Goal: Check status

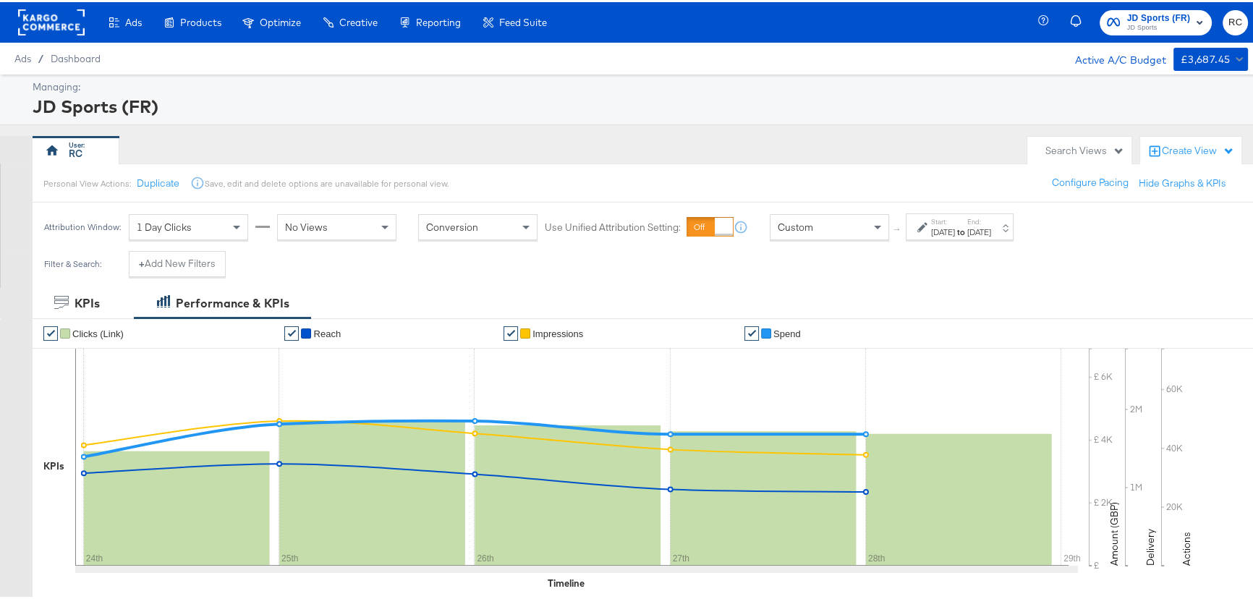
click at [955, 230] on div "[DATE]" at bounding box center [943, 230] width 24 height 12
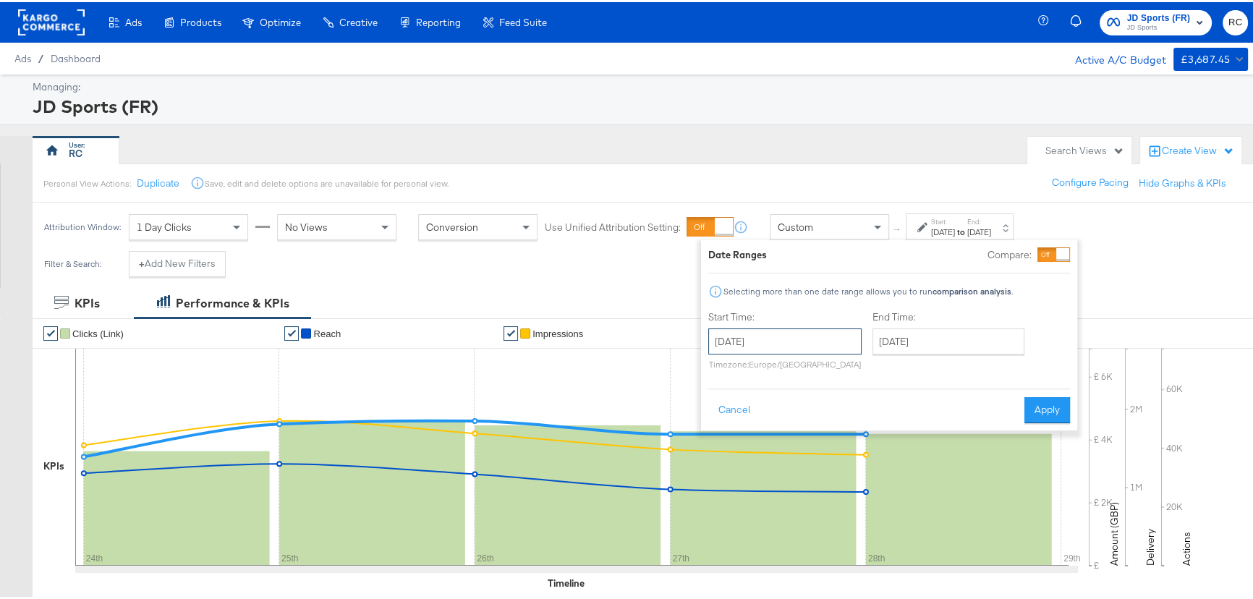
click at [796, 326] on input "[DATE]" at bounding box center [784, 339] width 153 height 26
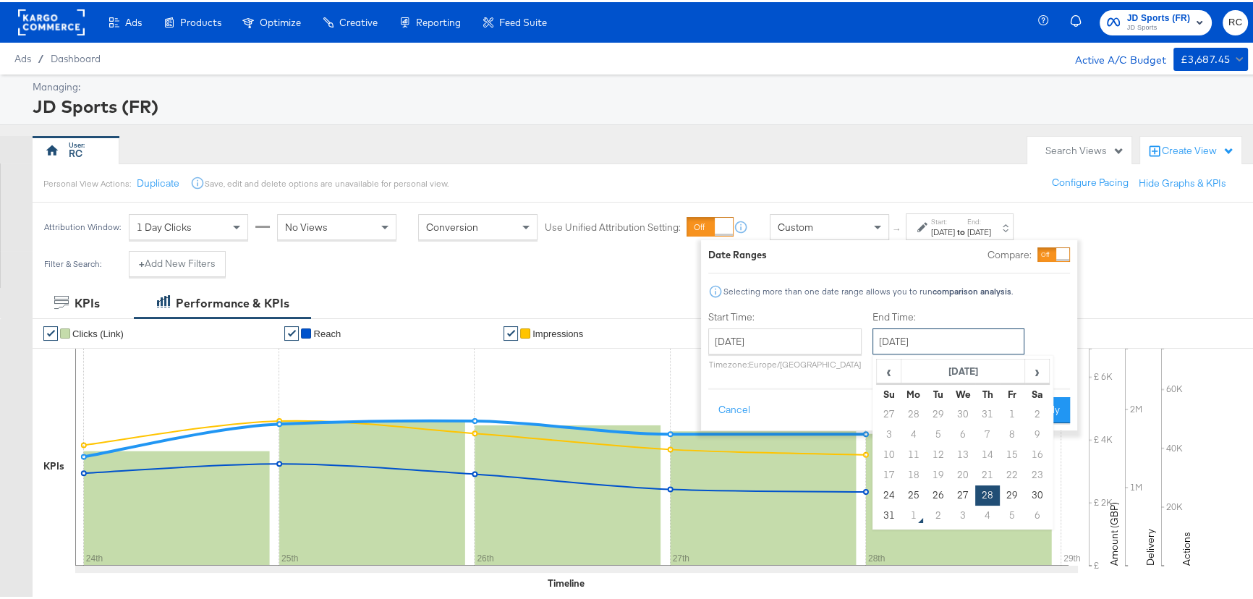
click at [922, 346] on input "[DATE]" at bounding box center [948, 339] width 152 height 26
click at [889, 509] on td "31" at bounding box center [889, 513] width 25 height 20
type input "[DATE]"
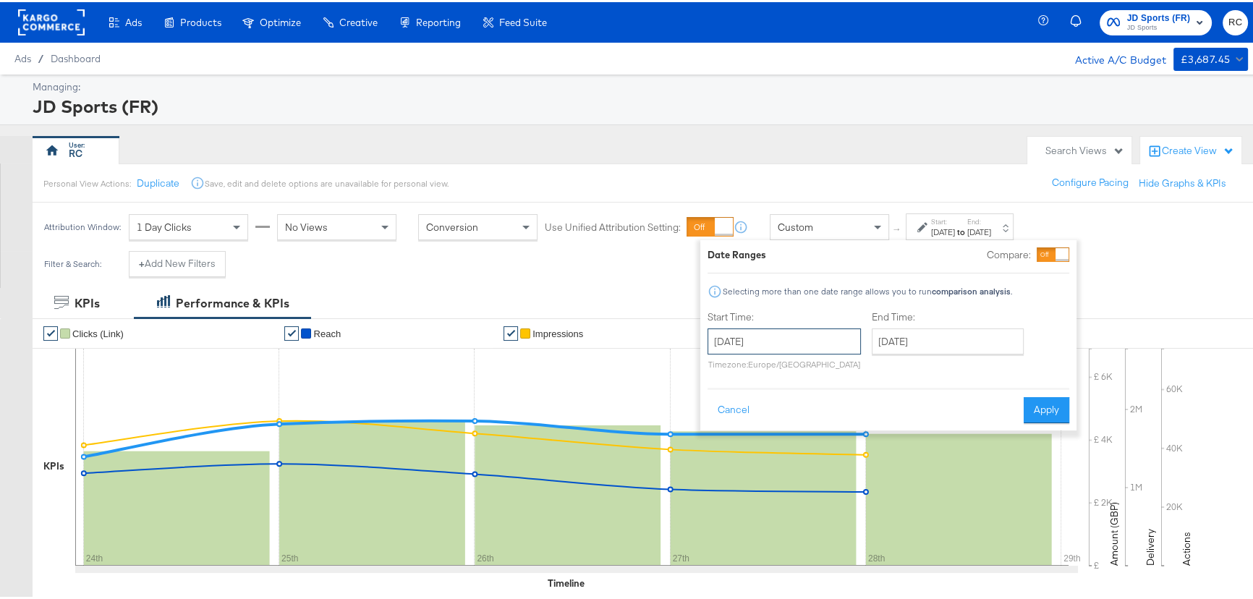
click at [822, 333] on input "[DATE]" at bounding box center [783, 339] width 153 height 26
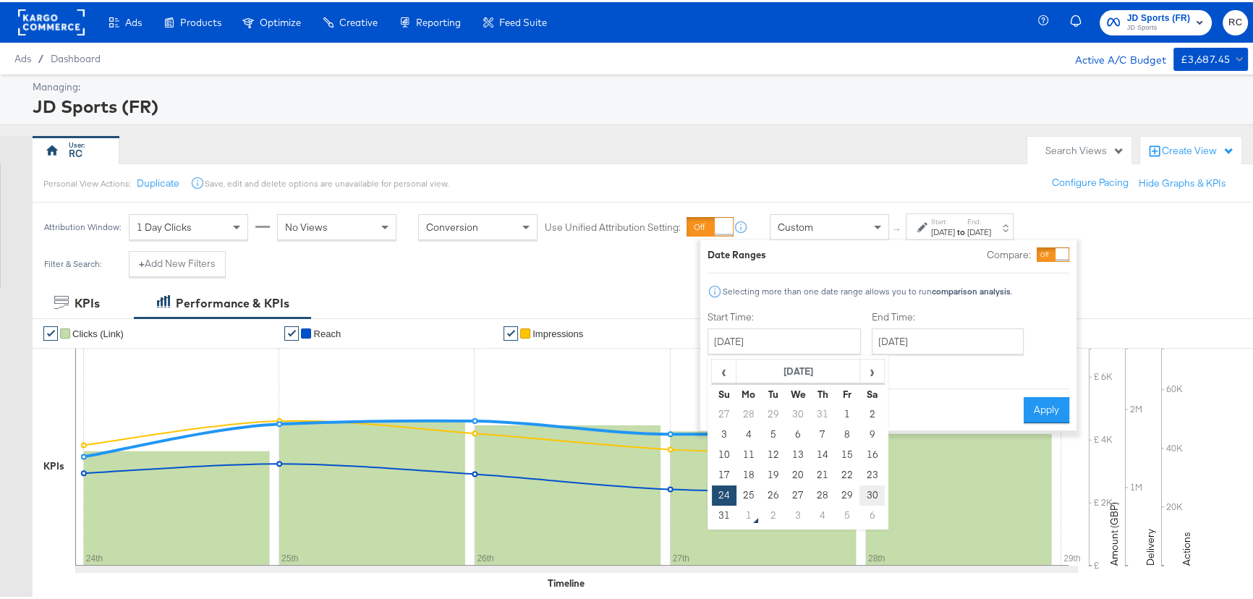
click at [870, 494] on td "30" at bounding box center [871, 493] width 25 height 20
type input "[DATE]"
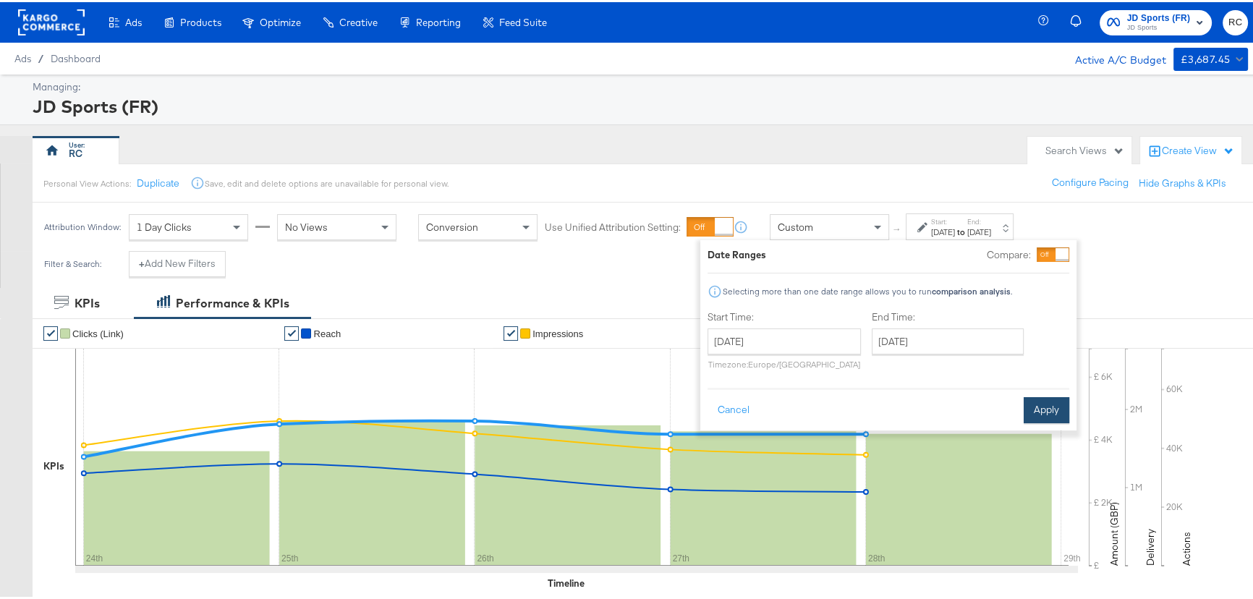
click at [1047, 401] on button "Apply" at bounding box center [1047, 408] width 46 height 26
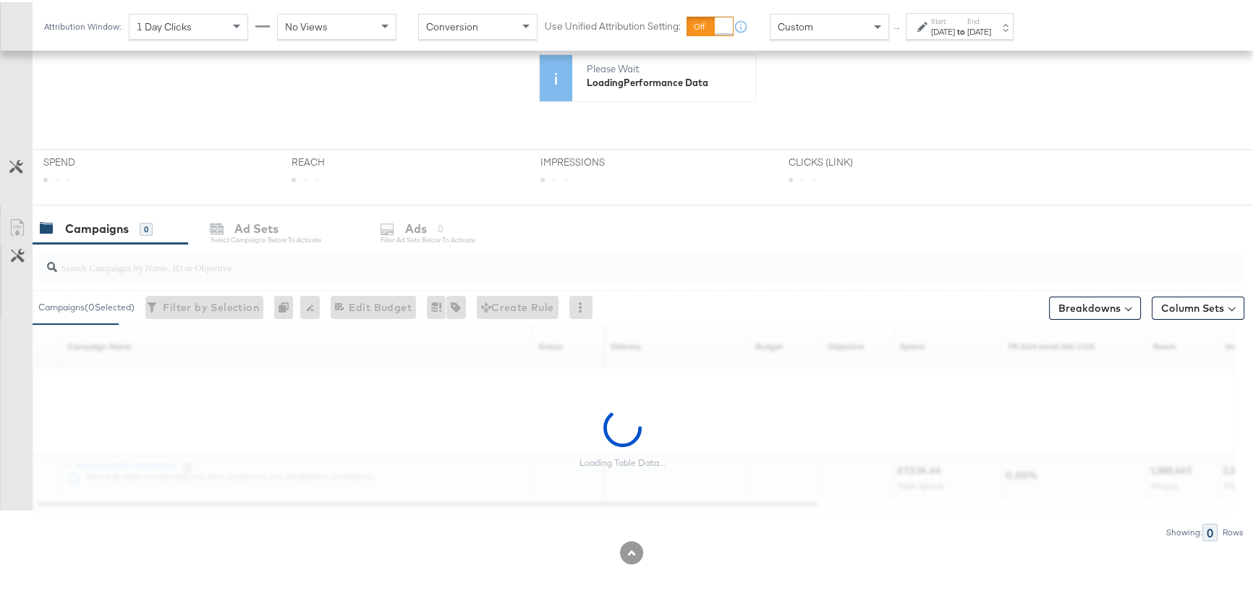
scroll to position [451, 0]
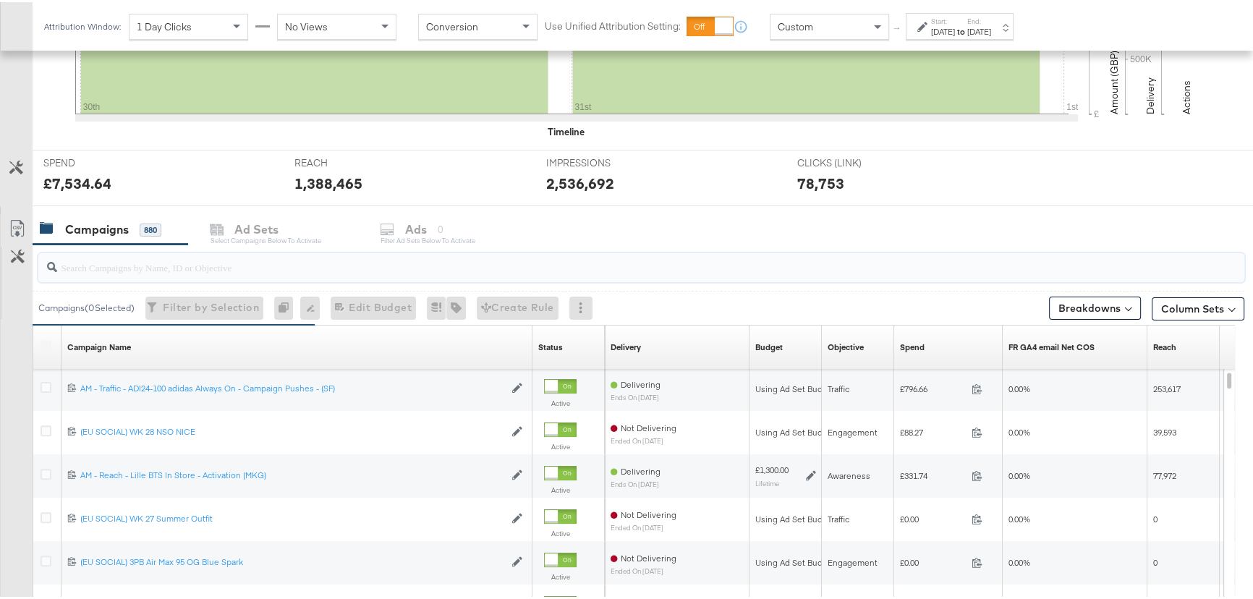
click at [129, 268] on input "search" at bounding box center [596, 259] width 1078 height 28
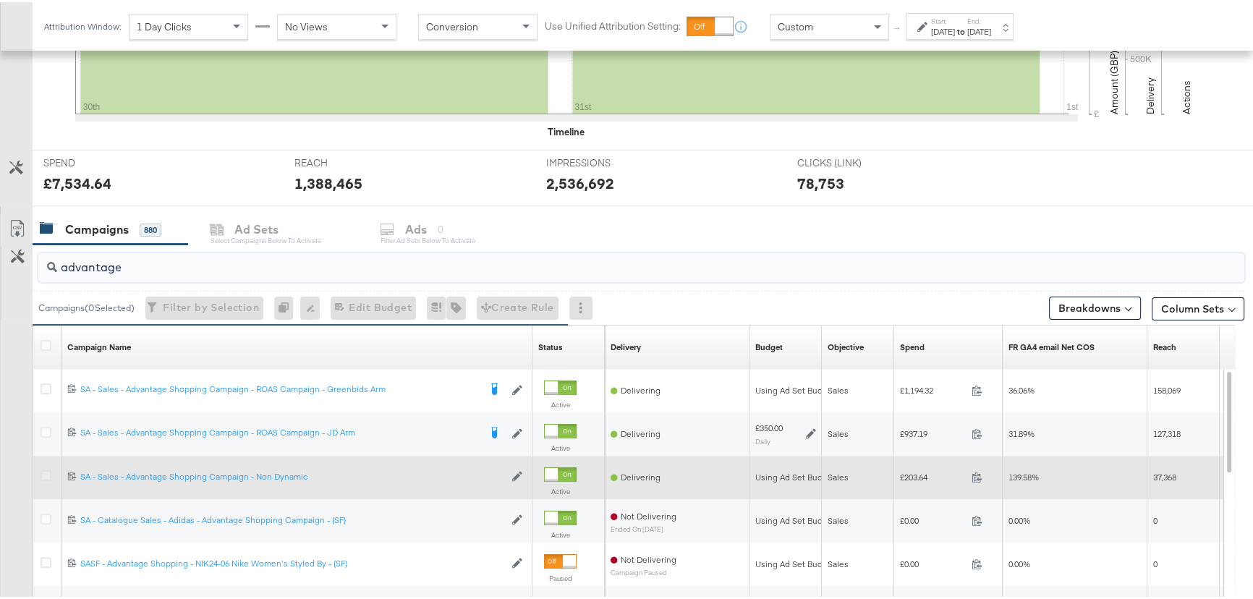
type input "advantage"
drag, startPoint x: 49, startPoint y: 470, endPoint x: 66, endPoint y: 462, distance: 18.8
click at [49, 470] on icon at bounding box center [46, 473] width 11 height 11
click at [0, 0] on input "checkbox" at bounding box center [0, 0] width 0 height 0
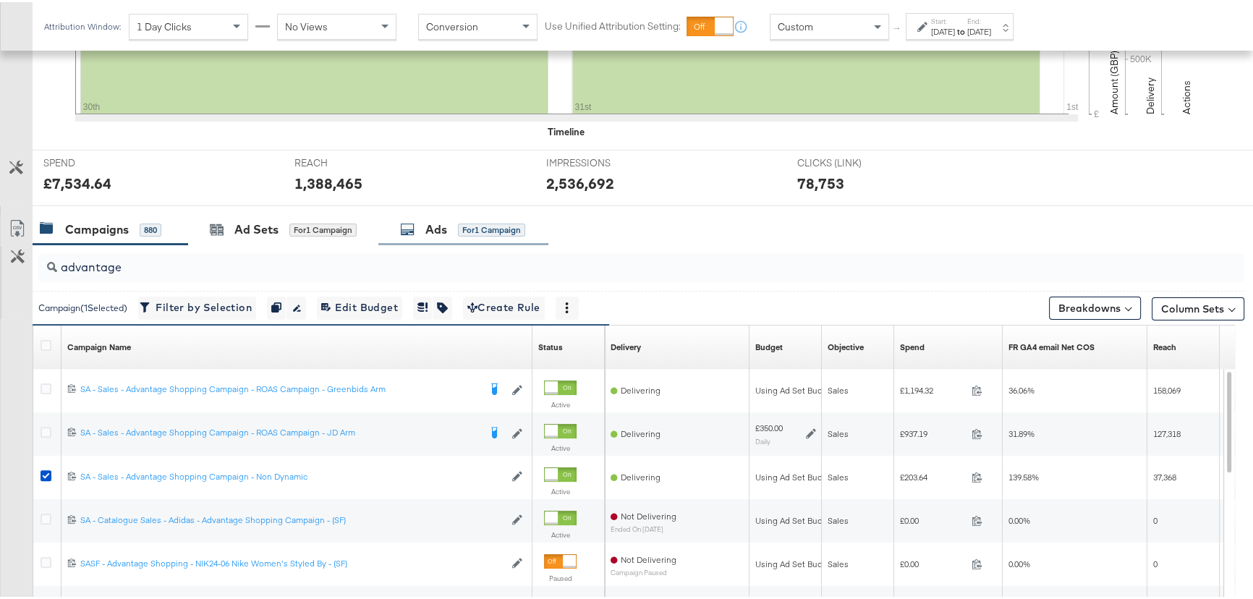
click at [409, 229] on icon at bounding box center [407, 227] width 14 height 14
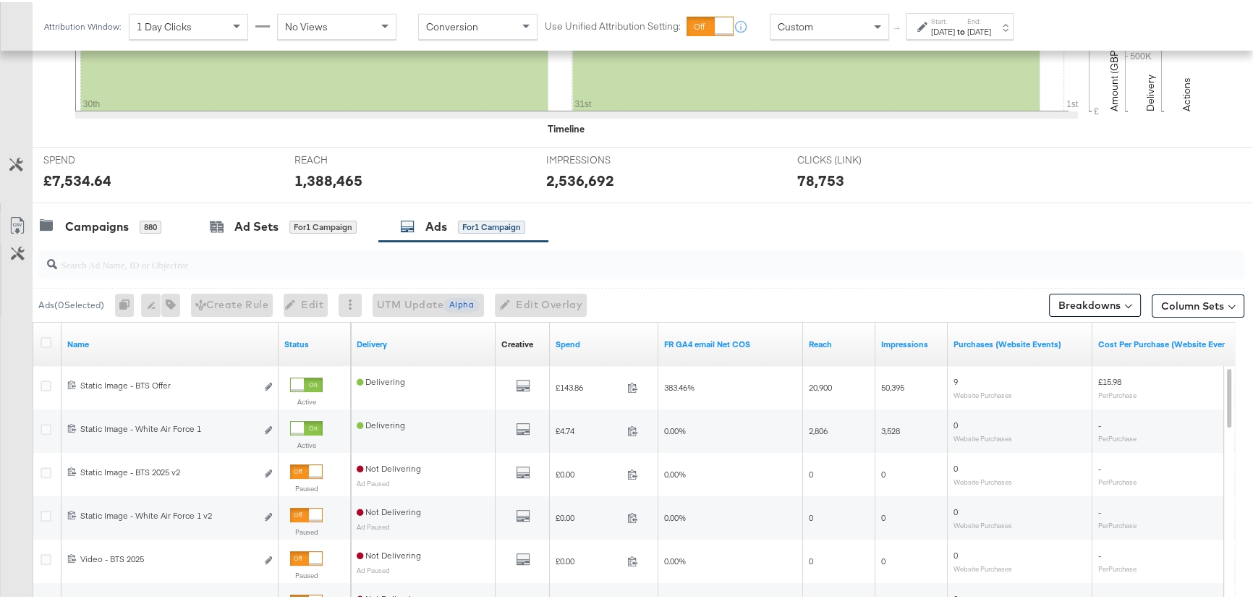
scroll to position [388, 0]
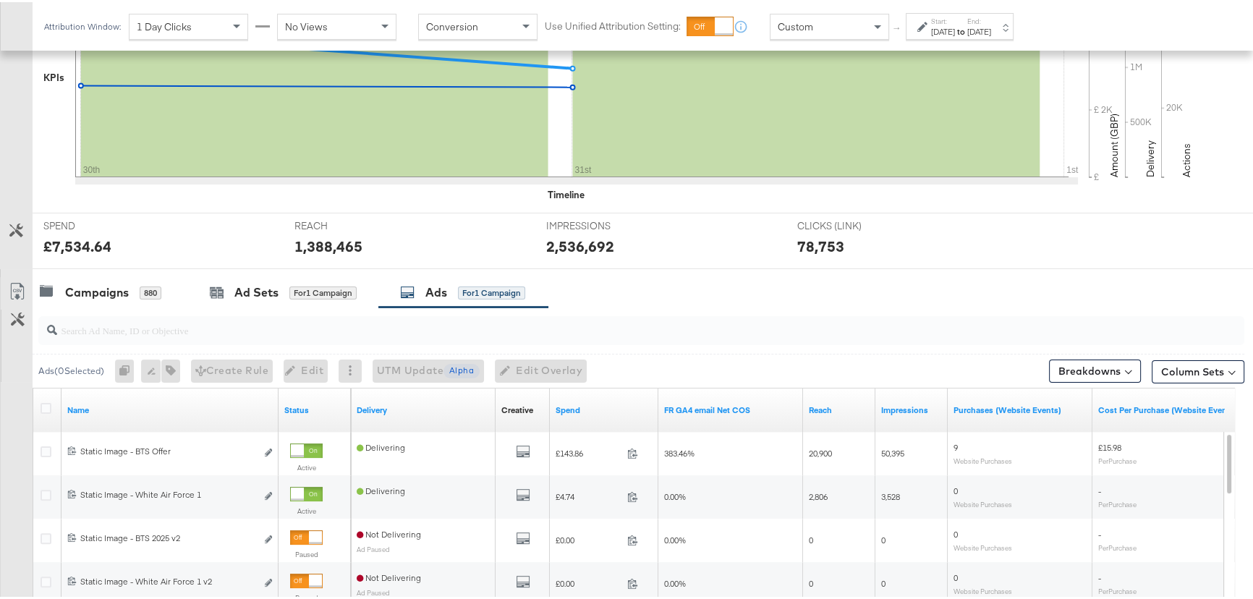
click at [955, 28] on div "[DATE]" at bounding box center [943, 30] width 24 height 12
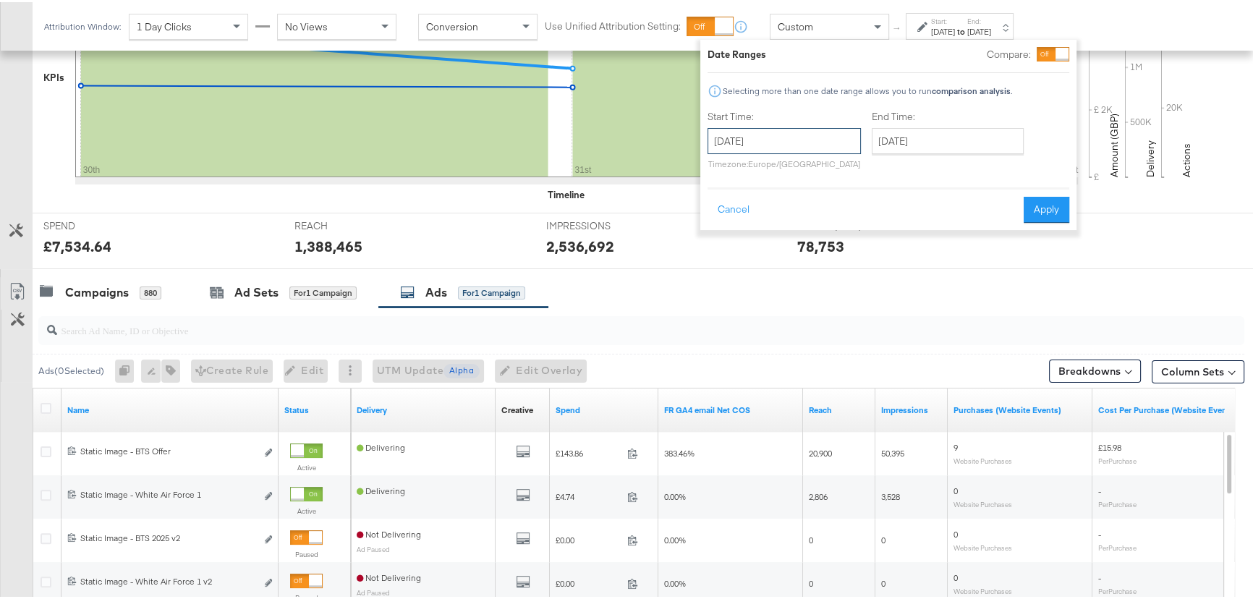
click at [799, 145] on input "[DATE]" at bounding box center [783, 139] width 153 height 26
click at [930, 127] on input "[DATE]" at bounding box center [948, 139] width 152 height 26
click at [1030, 289] on td "30" at bounding box center [1036, 293] width 25 height 20
type input "[DATE]"
click at [1062, 223] on div "Date Ranges Compare: Selecting more than one date range allows you to run compa…" at bounding box center [889, 133] width 376 height 190
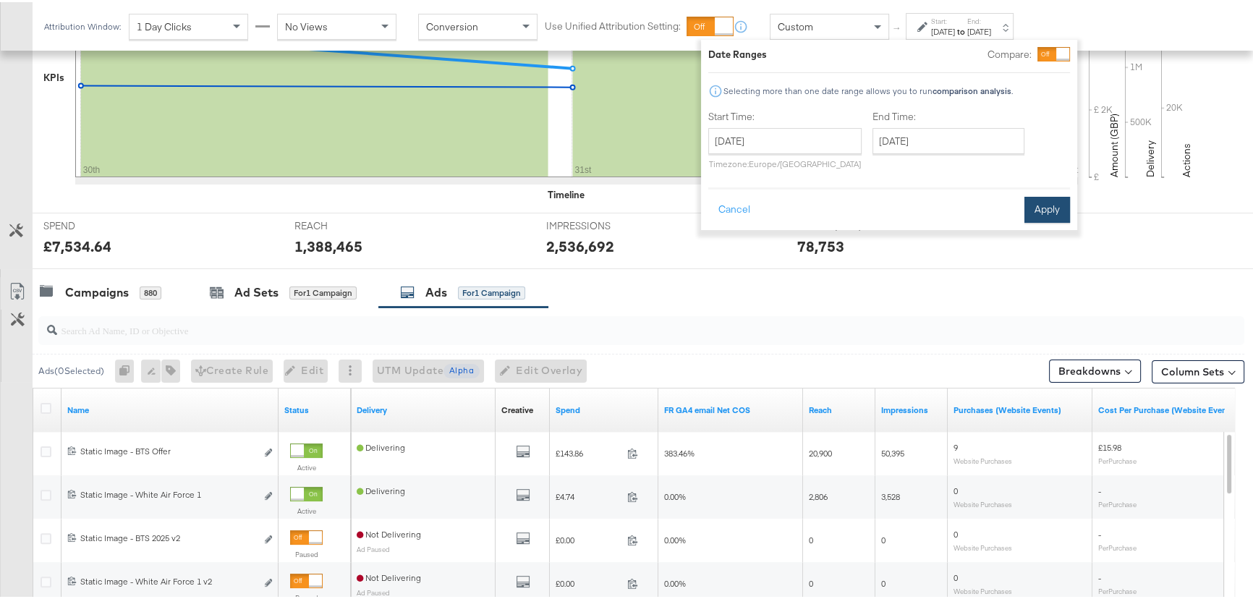
click at [1058, 208] on button "Apply" at bounding box center [1047, 208] width 46 height 26
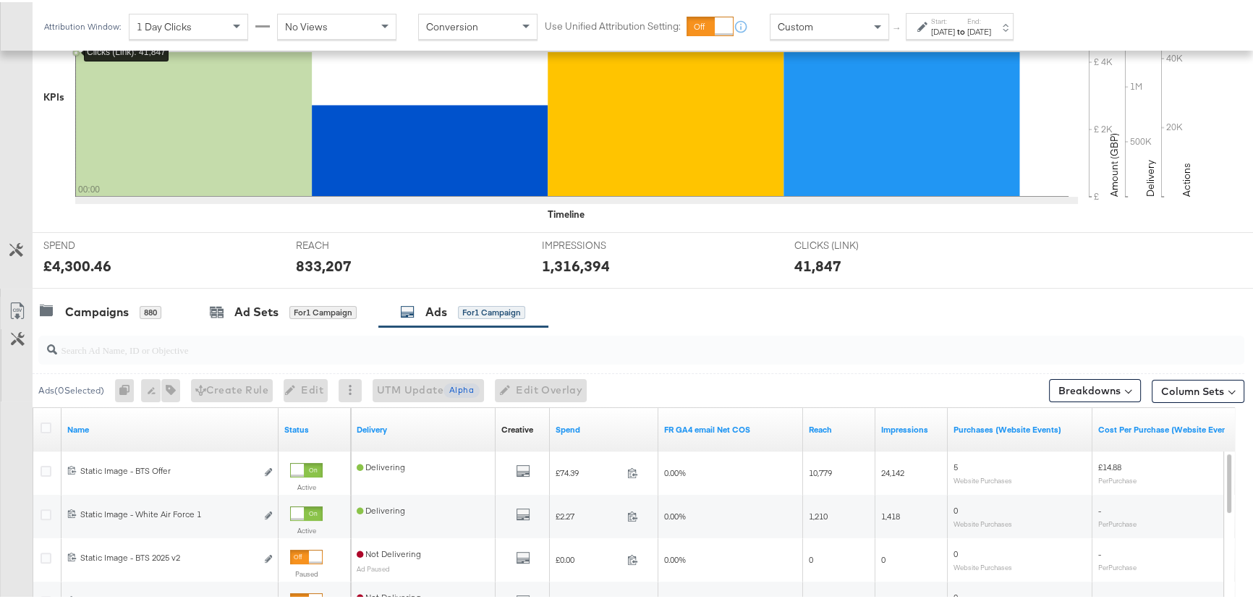
scroll to position [257, 0]
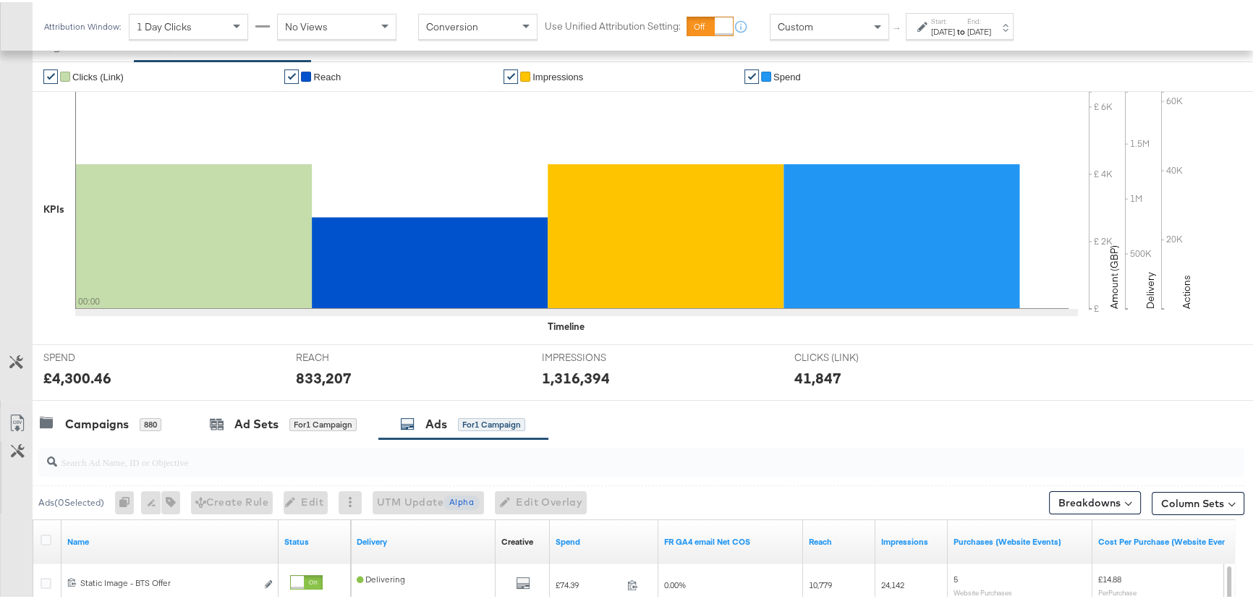
click at [955, 34] on div "[DATE]" at bounding box center [943, 30] width 24 height 12
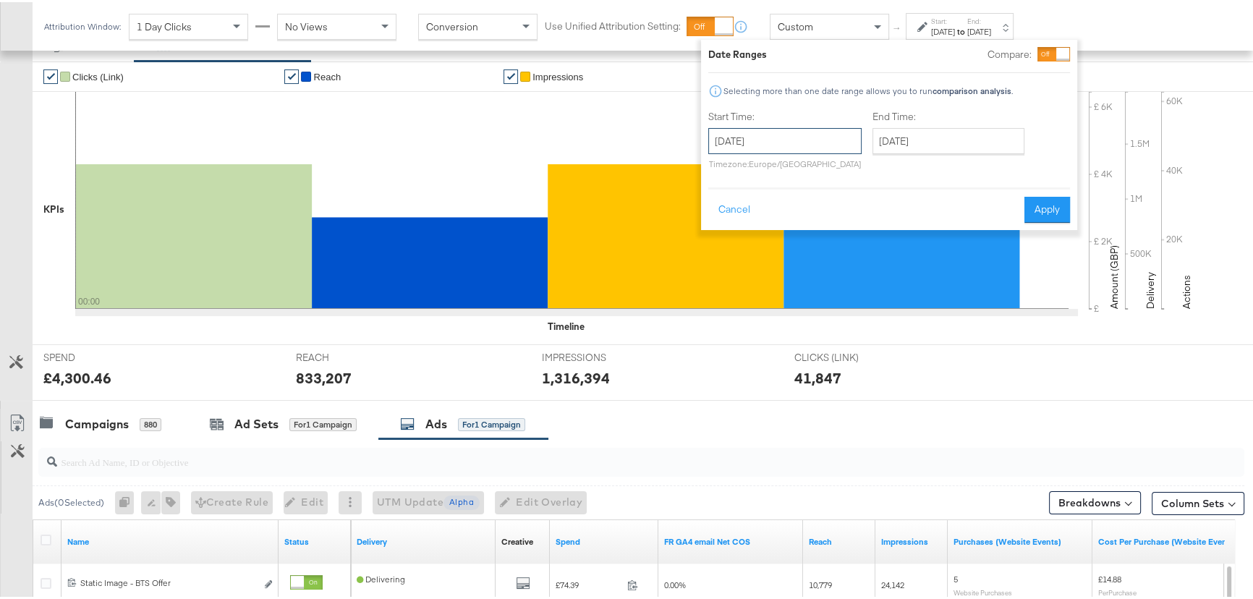
click at [791, 150] on input "[DATE]" at bounding box center [784, 139] width 153 height 26
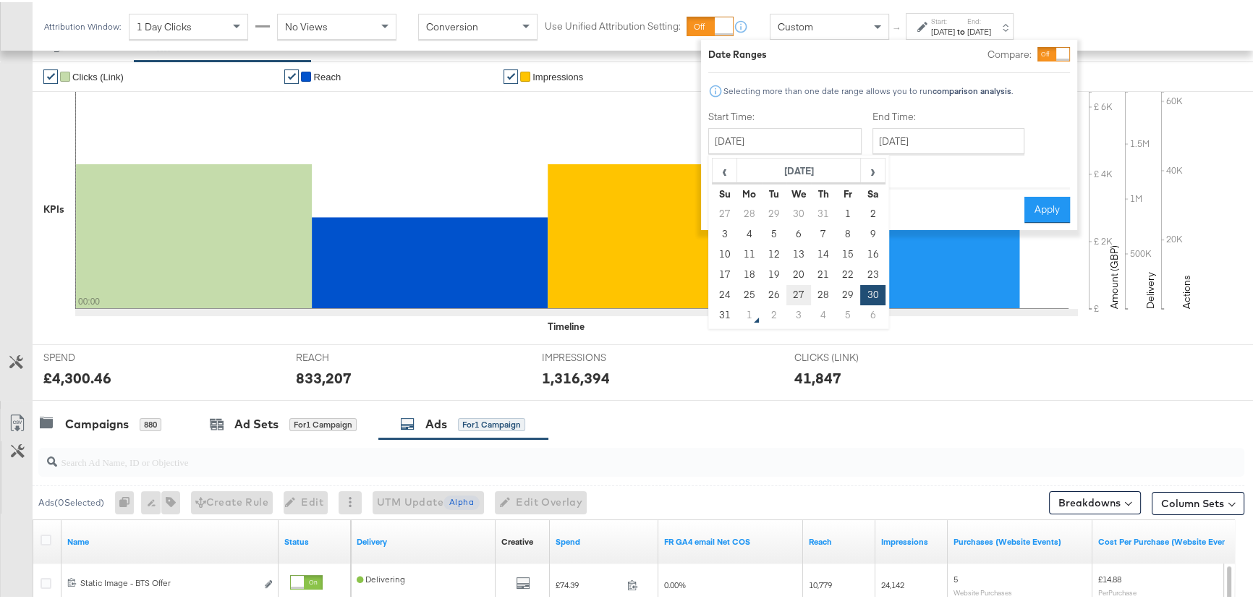
click at [799, 294] on td "27" at bounding box center [798, 293] width 25 height 20
type input "[DATE]"
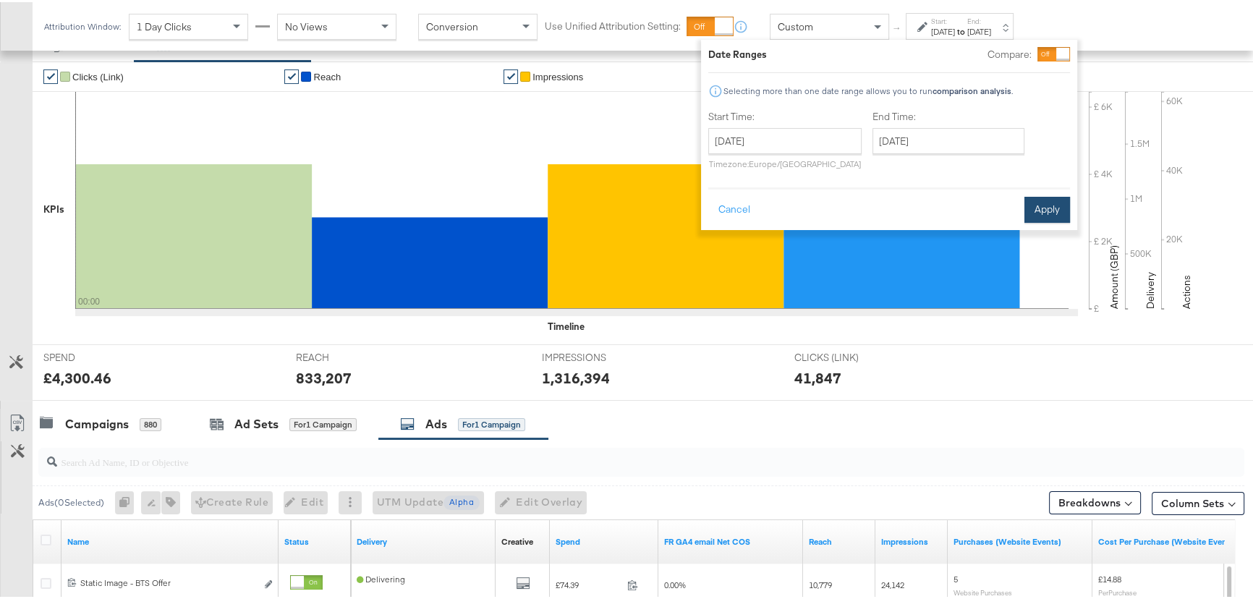
click at [1027, 211] on button "Apply" at bounding box center [1047, 208] width 46 height 26
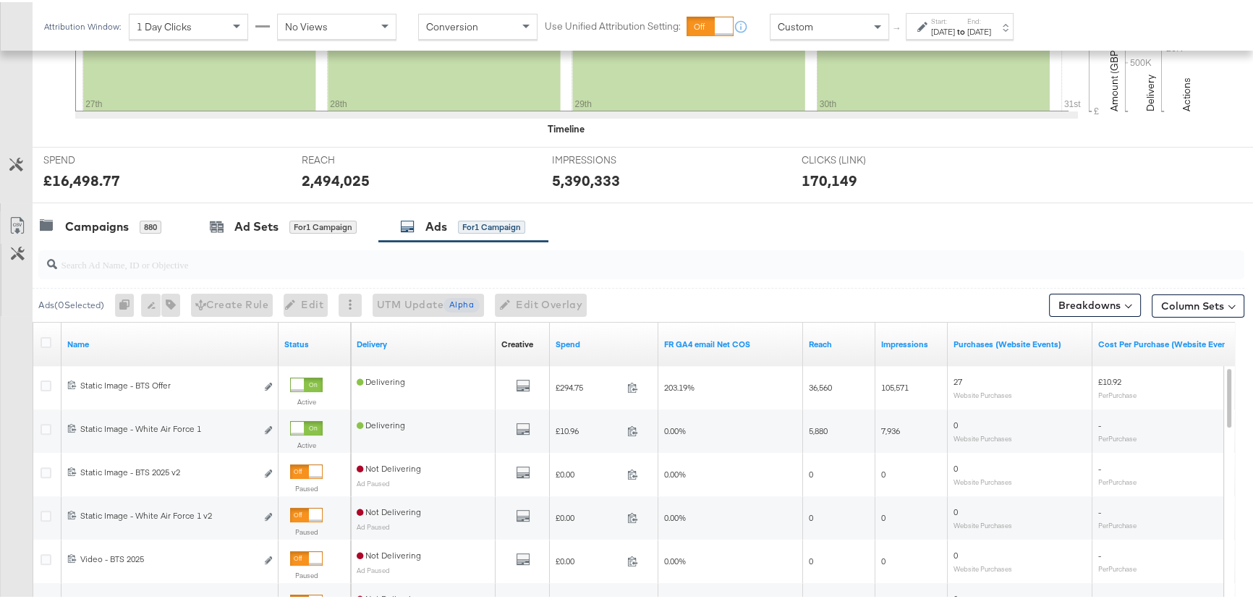
scroll to position [577, 0]
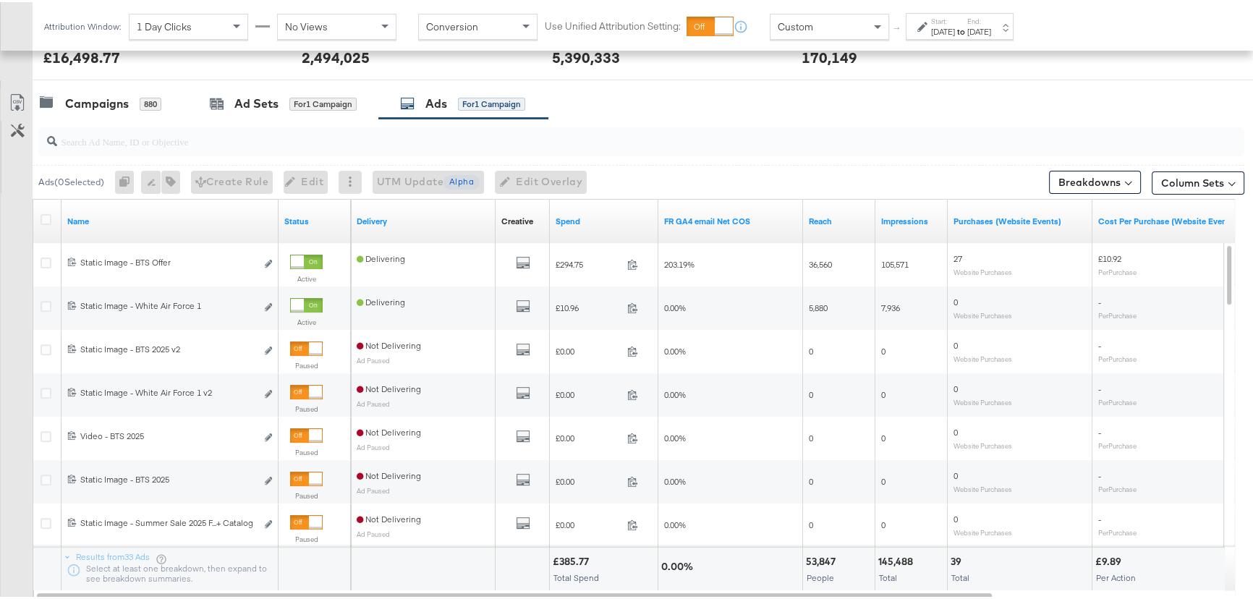
click at [932, 17] on label "Start:" at bounding box center [943, 18] width 24 height 9
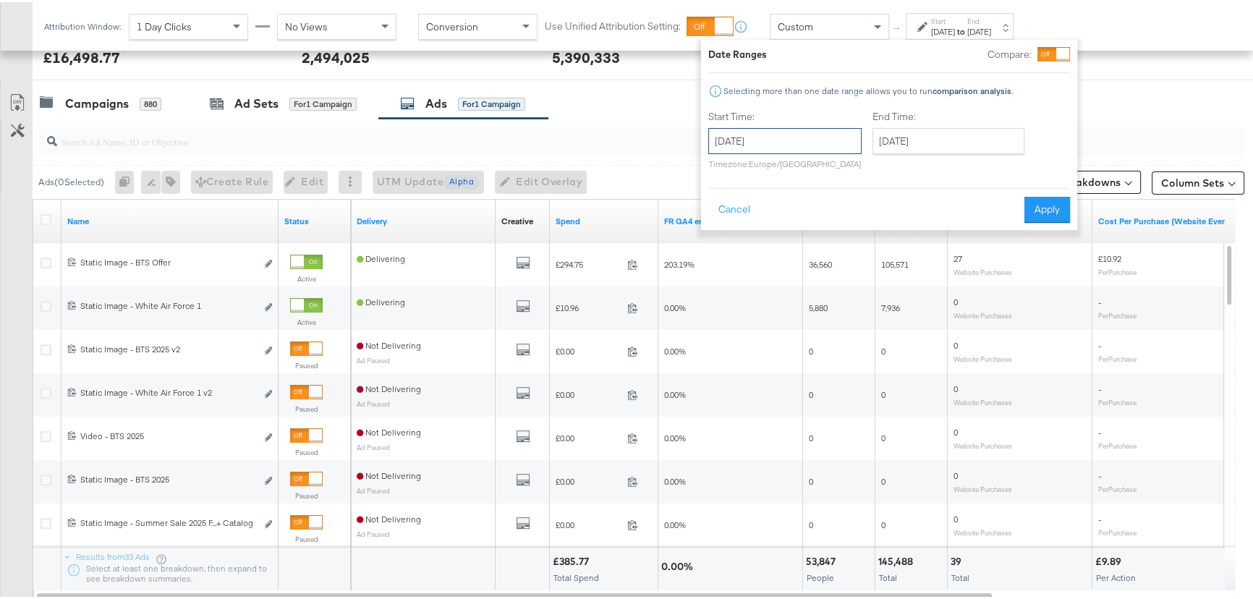
click at [768, 148] on input "[DATE]" at bounding box center [784, 139] width 153 height 26
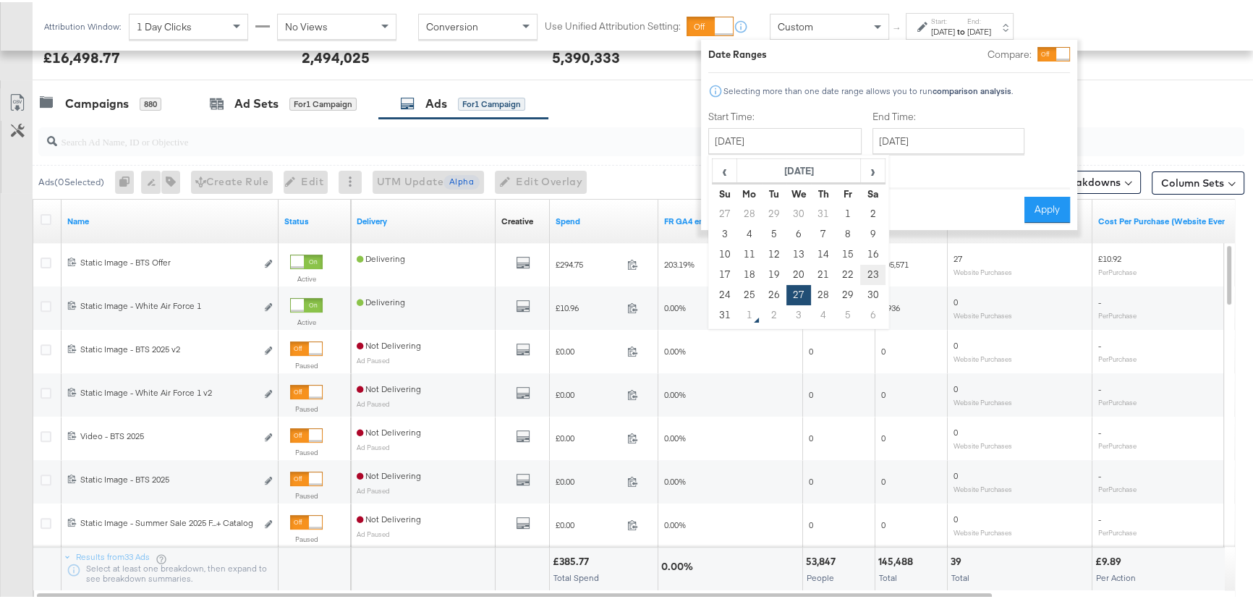
click at [867, 275] on td "23" at bounding box center [872, 273] width 25 height 20
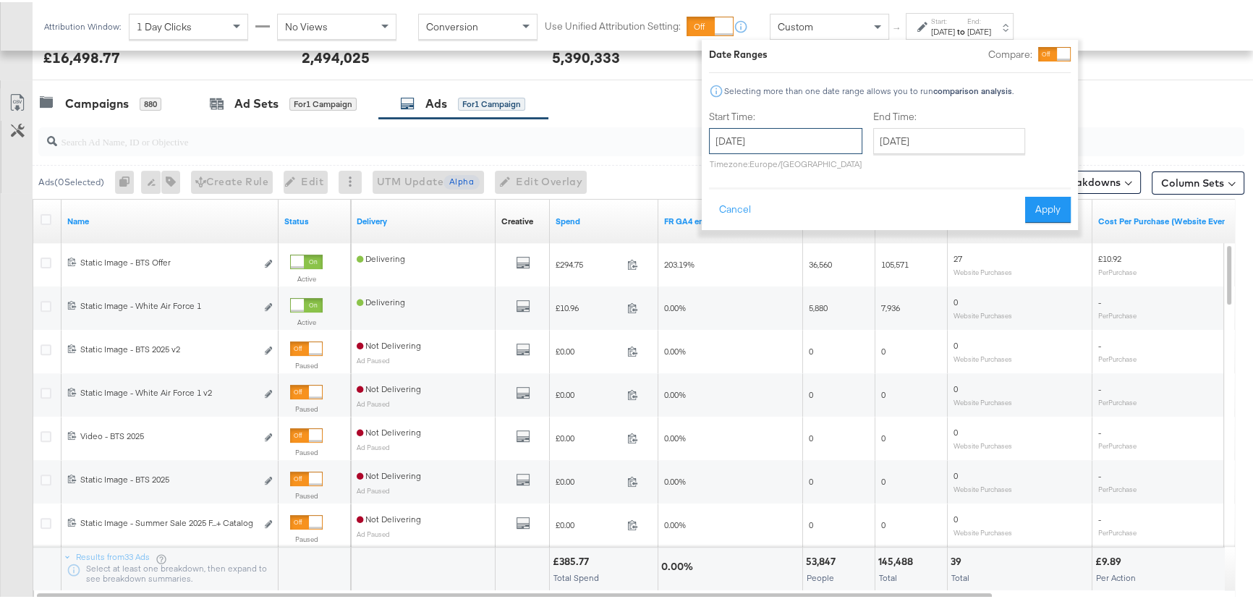
click at [803, 130] on input "[DATE]" at bounding box center [785, 139] width 153 height 26
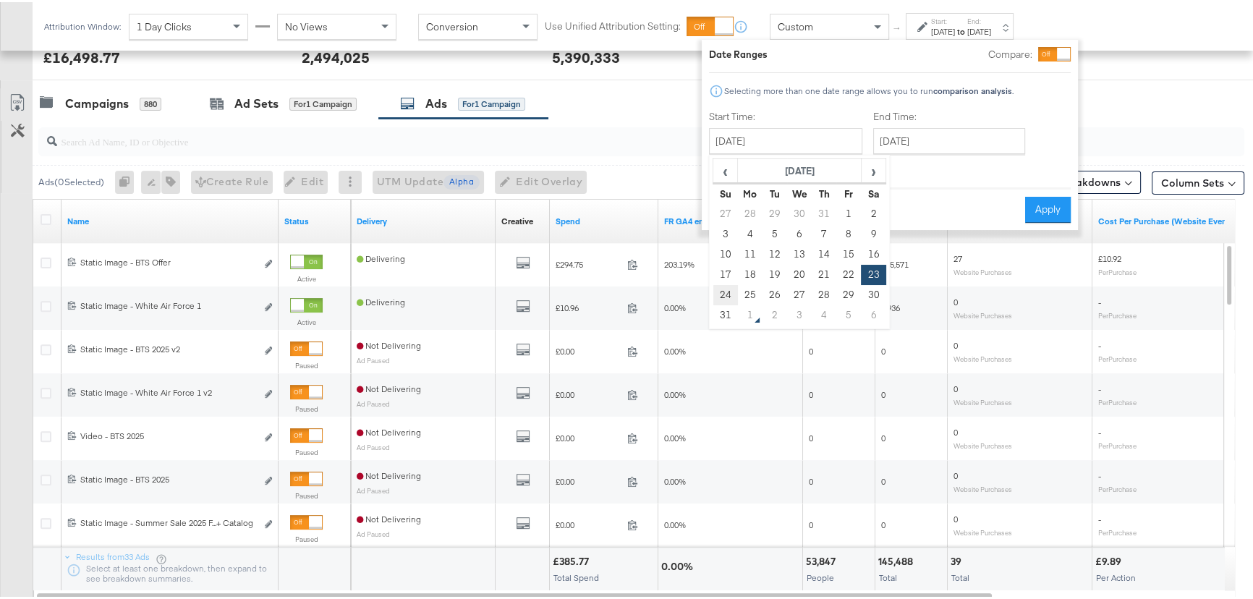
click at [723, 288] on td "24" at bounding box center [725, 293] width 25 height 20
type input "[DATE]"
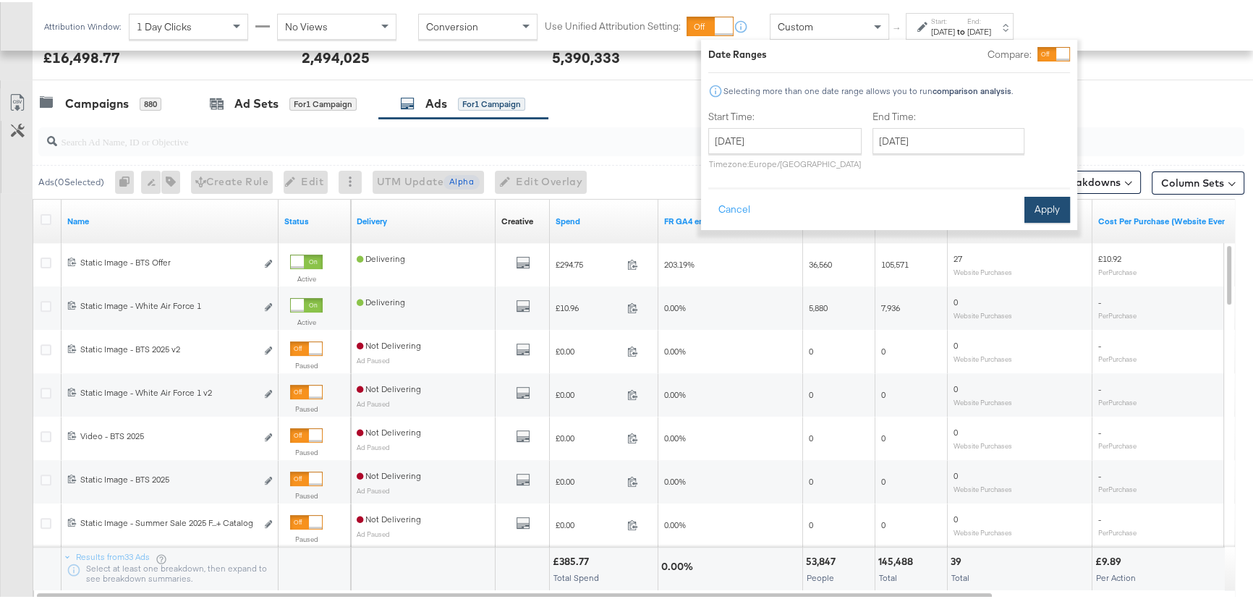
click at [1043, 211] on button "Apply" at bounding box center [1047, 208] width 46 height 26
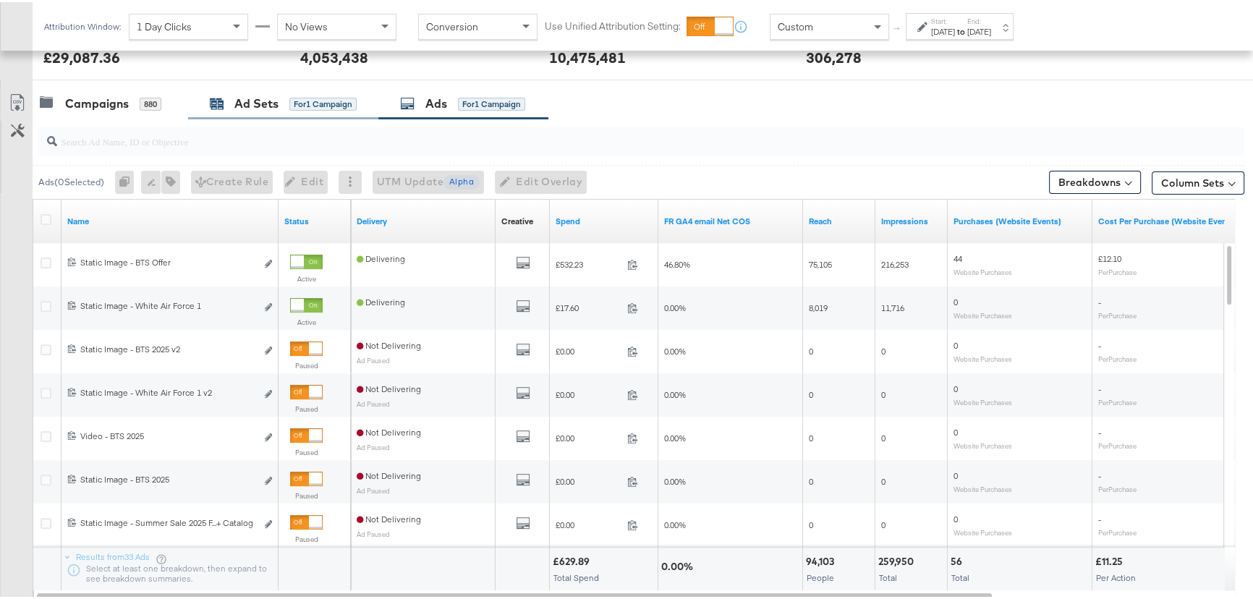
click at [255, 101] on div "Ad Sets" at bounding box center [256, 101] width 44 height 17
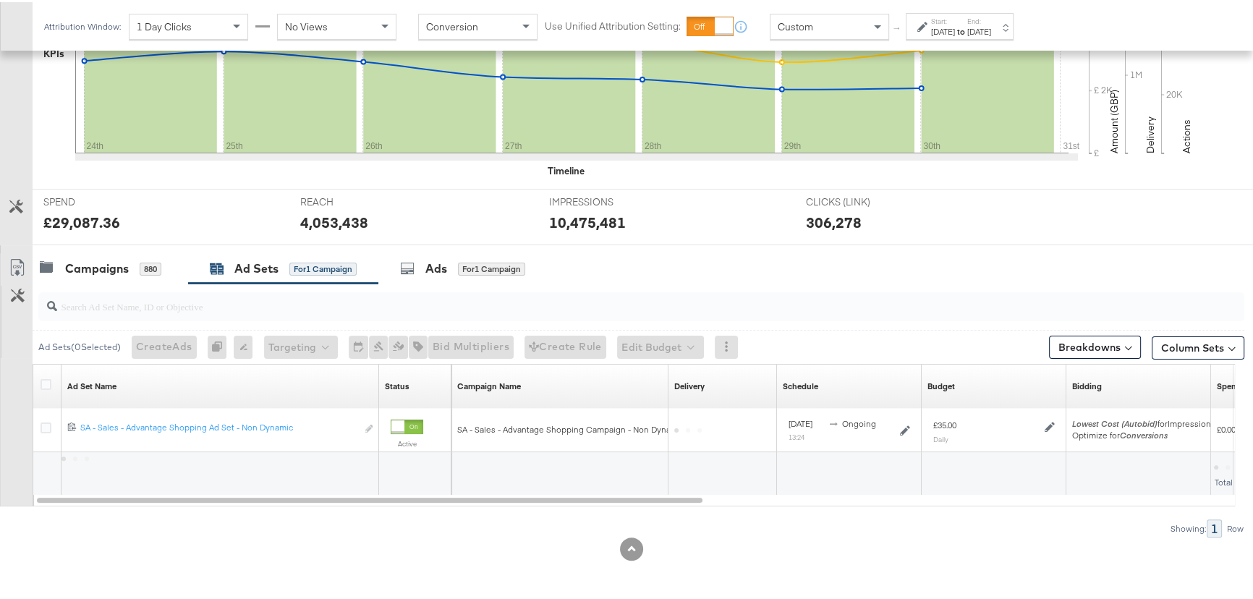
scroll to position [411, 0]
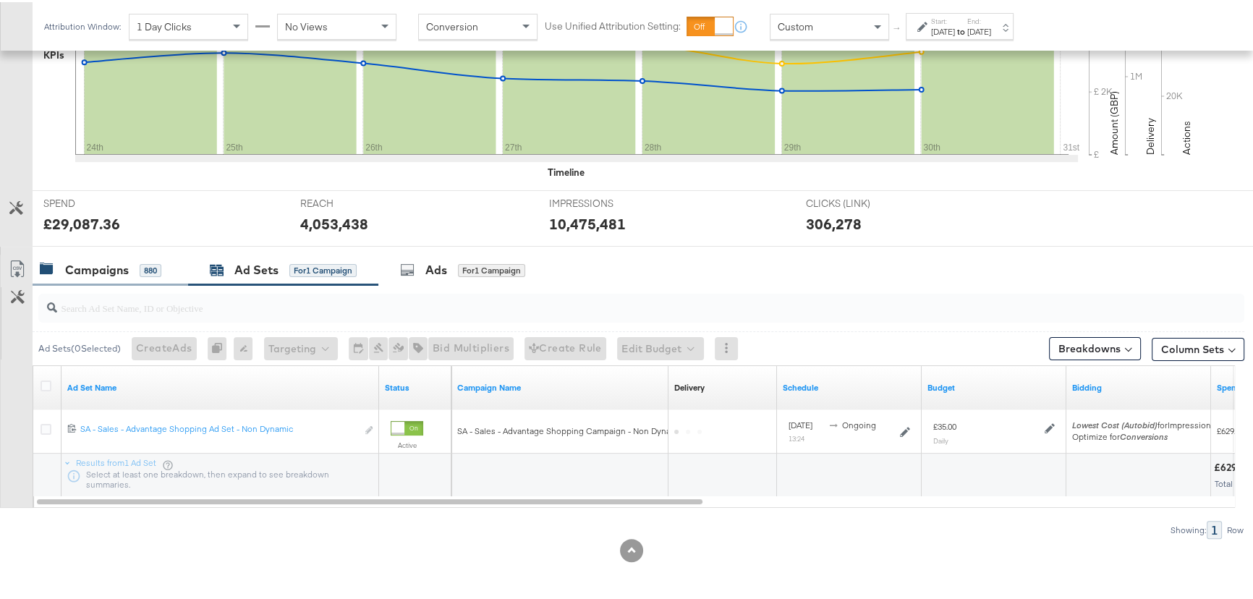
click at [101, 263] on div "Campaigns" at bounding box center [97, 268] width 64 height 17
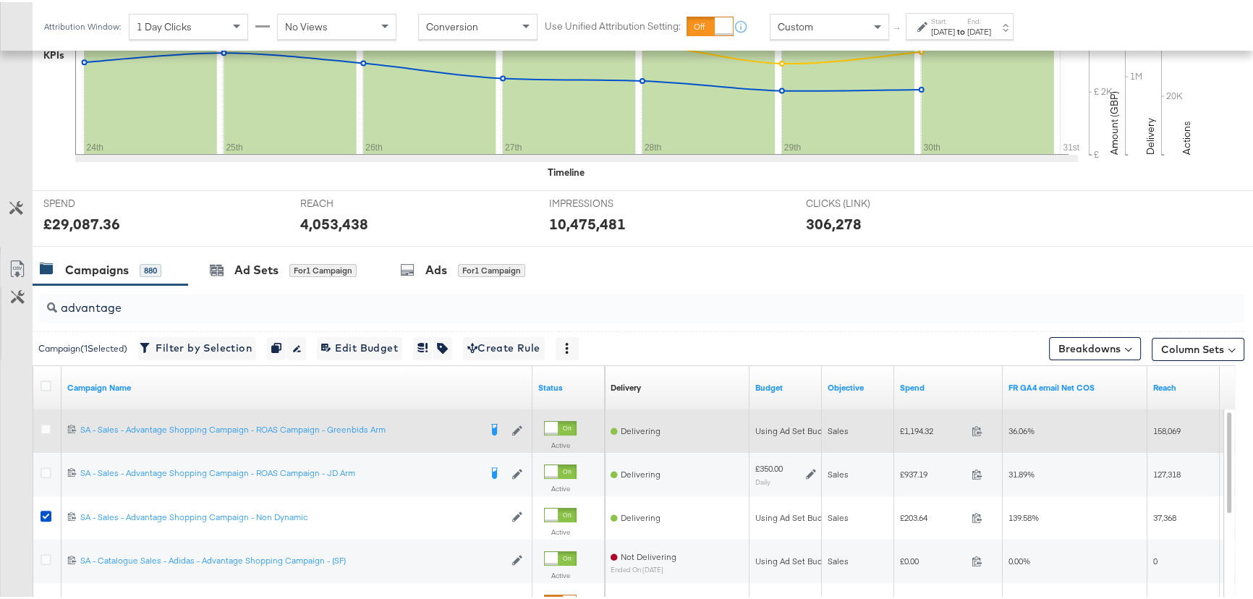
scroll to position [577, 0]
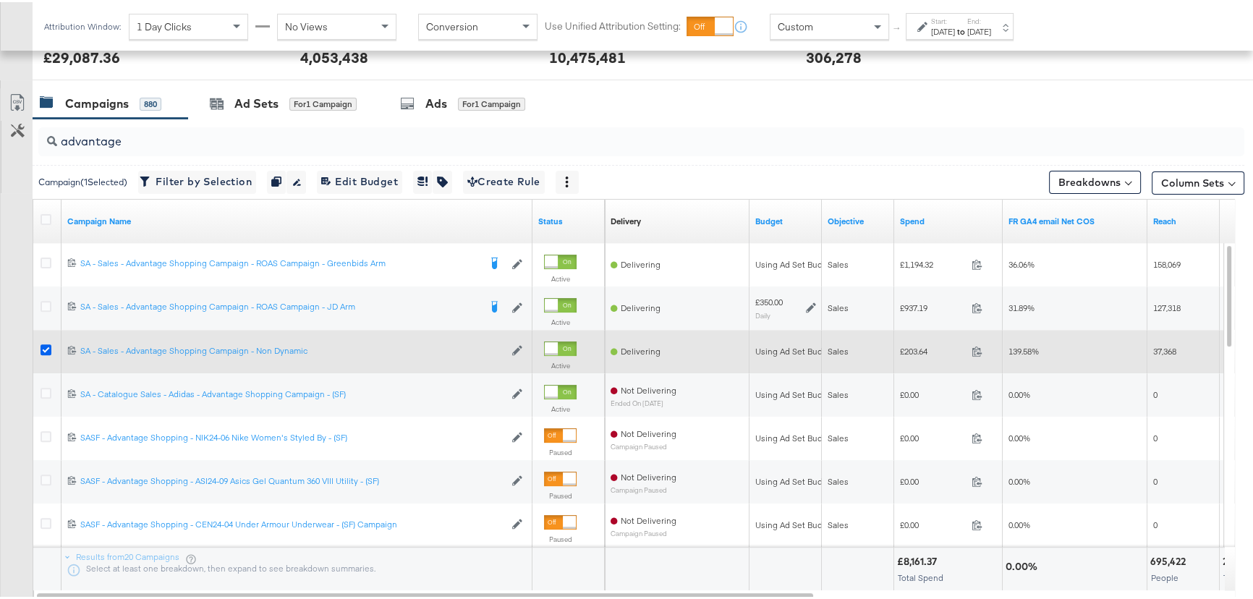
click at [46, 344] on icon at bounding box center [46, 347] width 11 height 11
click at [0, 0] on input "checkbox" at bounding box center [0, 0] width 0 height 0
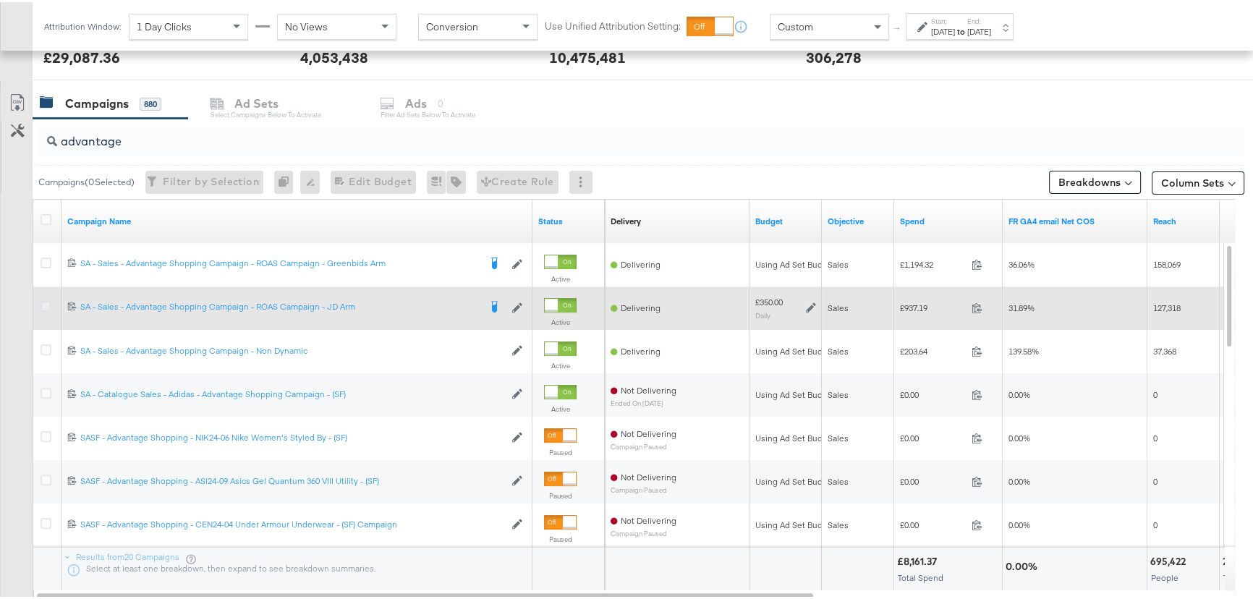
click at [46, 302] on icon at bounding box center [46, 304] width 11 height 11
click at [0, 0] on input "checkbox" at bounding box center [0, 0] width 0 height 0
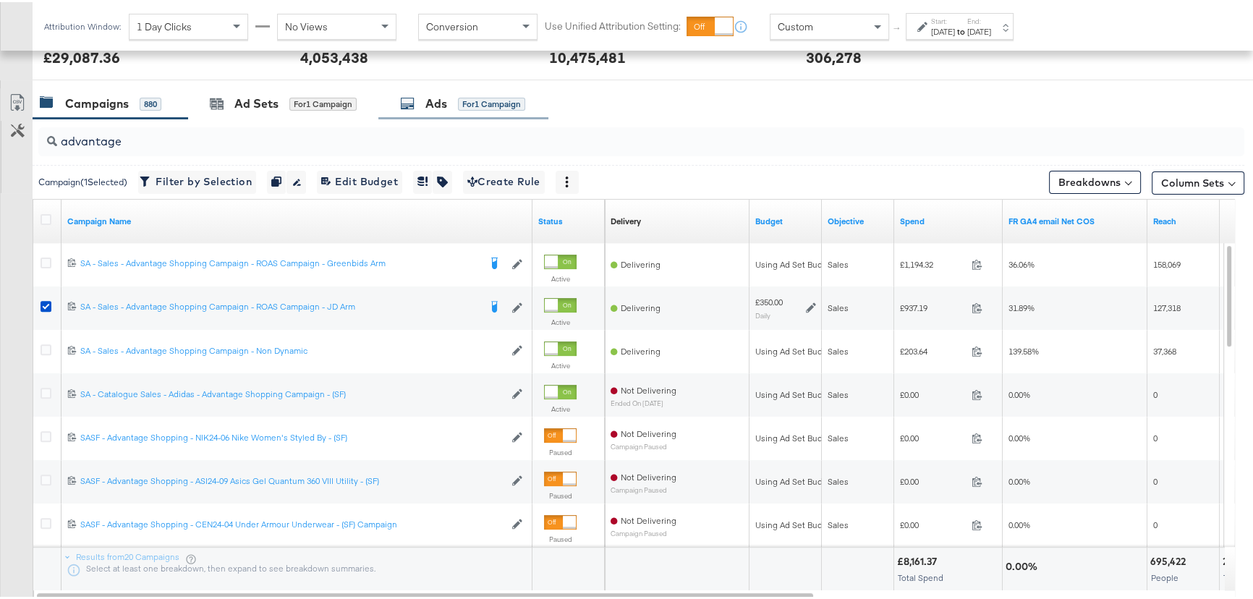
click at [459, 102] on div "for 1 Campaign" at bounding box center [491, 101] width 67 height 13
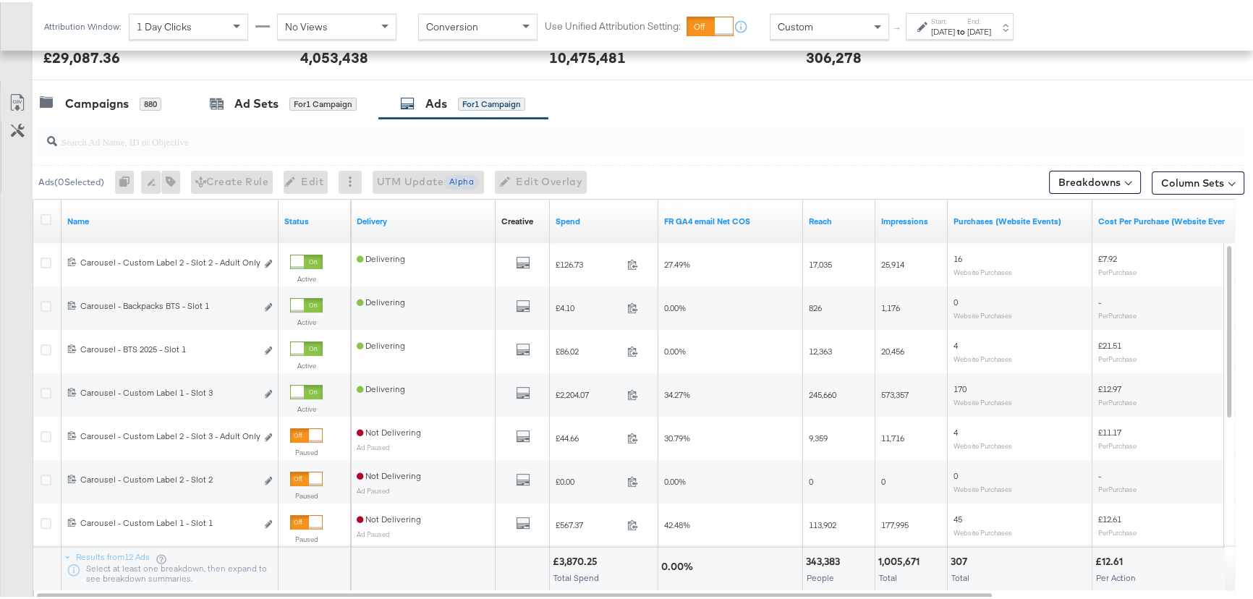
scroll to position [446, 0]
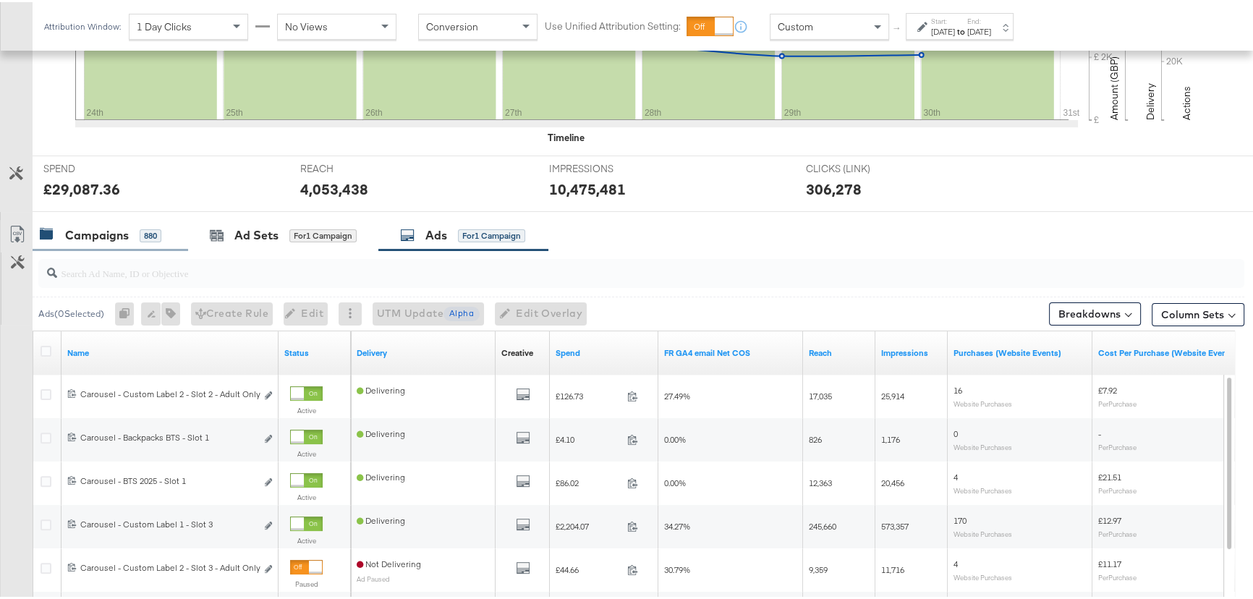
click at [94, 242] on div "Campaigns 880" at bounding box center [111, 233] width 156 height 31
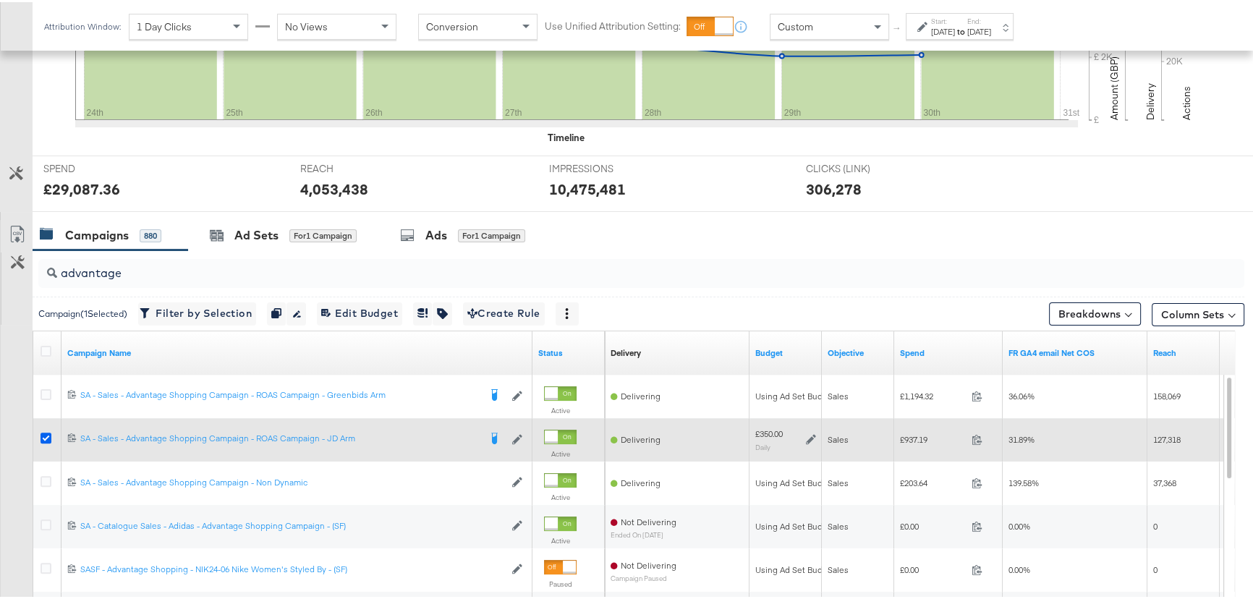
click at [43, 431] on icon at bounding box center [46, 435] width 11 height 11
click at [0, 0] on input "checkbox" at bounding box center [0, 0] width 0 height 0
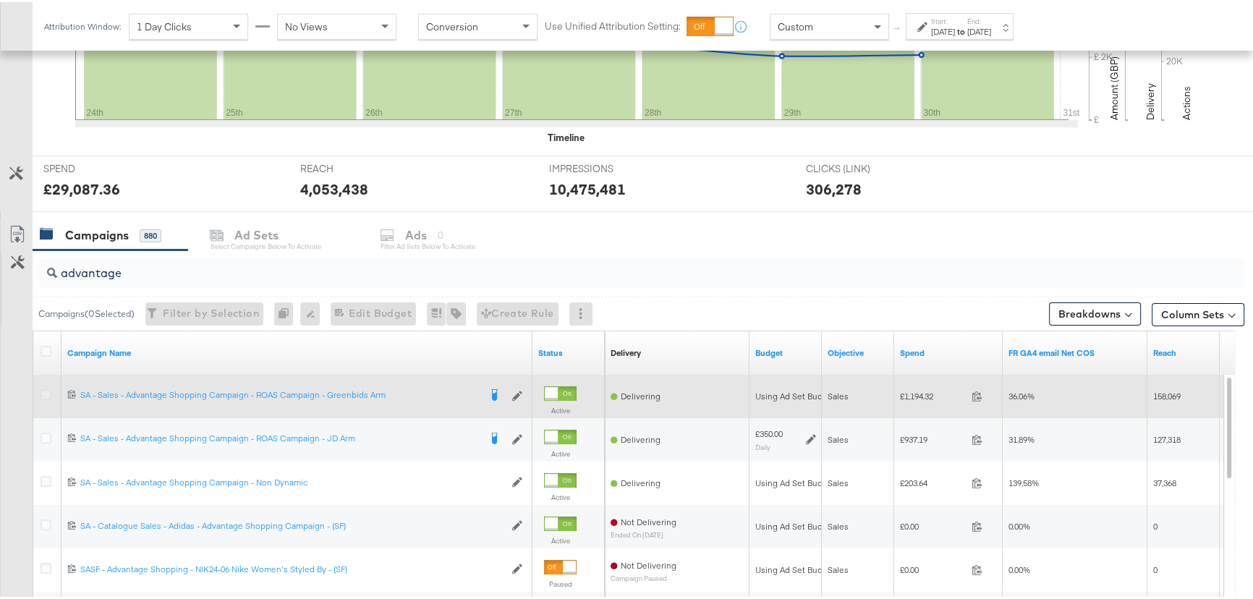
click at [43, 395] on icon at bounding box center [46, 392] width 11 height 11
click at [0, 0] on input "checkbox" at bounding box center [0, 0] width 0 height 0
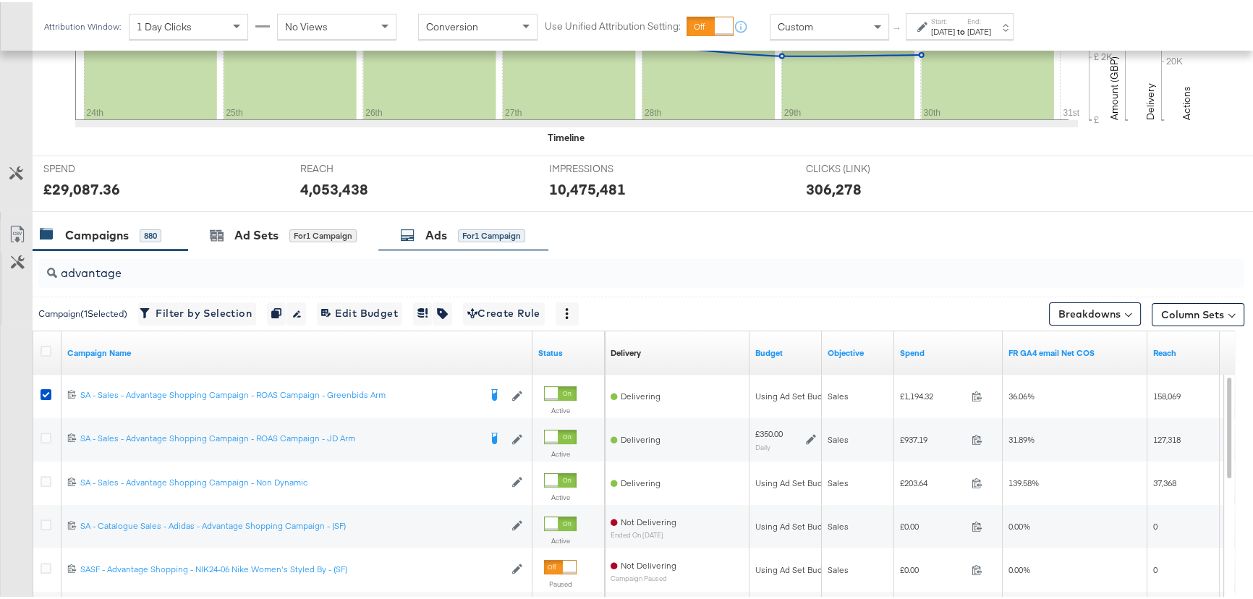
click at [412, 231] on icon at bounding box center [407, 233] width 14 height 14
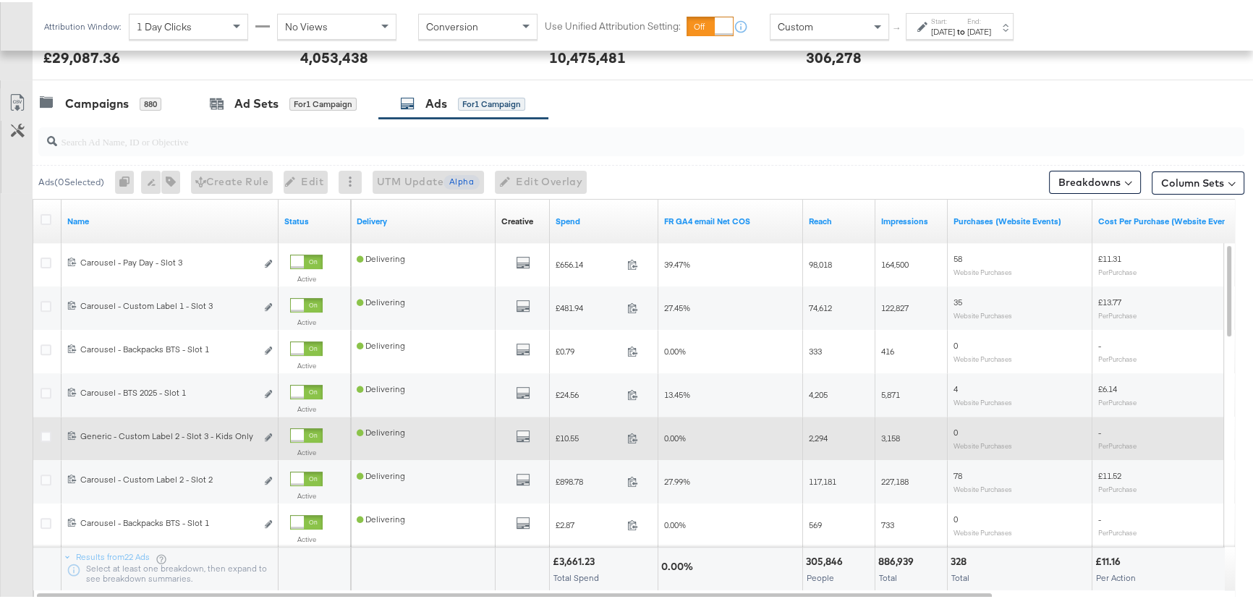
scroll to position [511, 0]
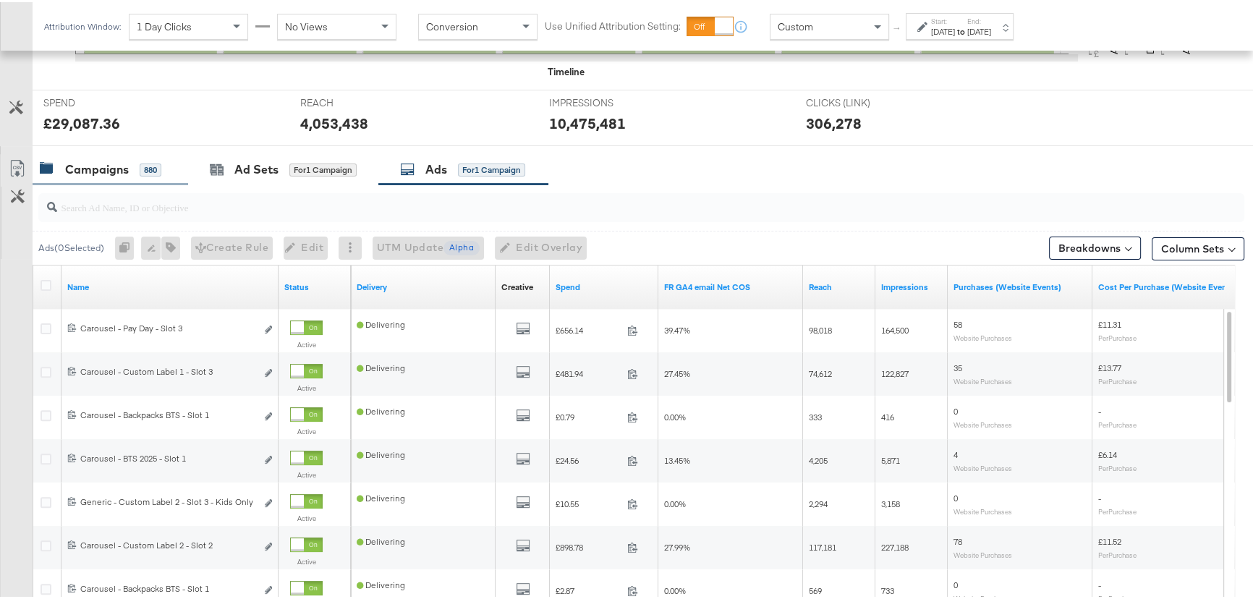
click at [91, 166] on div "Campaigns" at bounding box center [97, 167] width 64 height 17
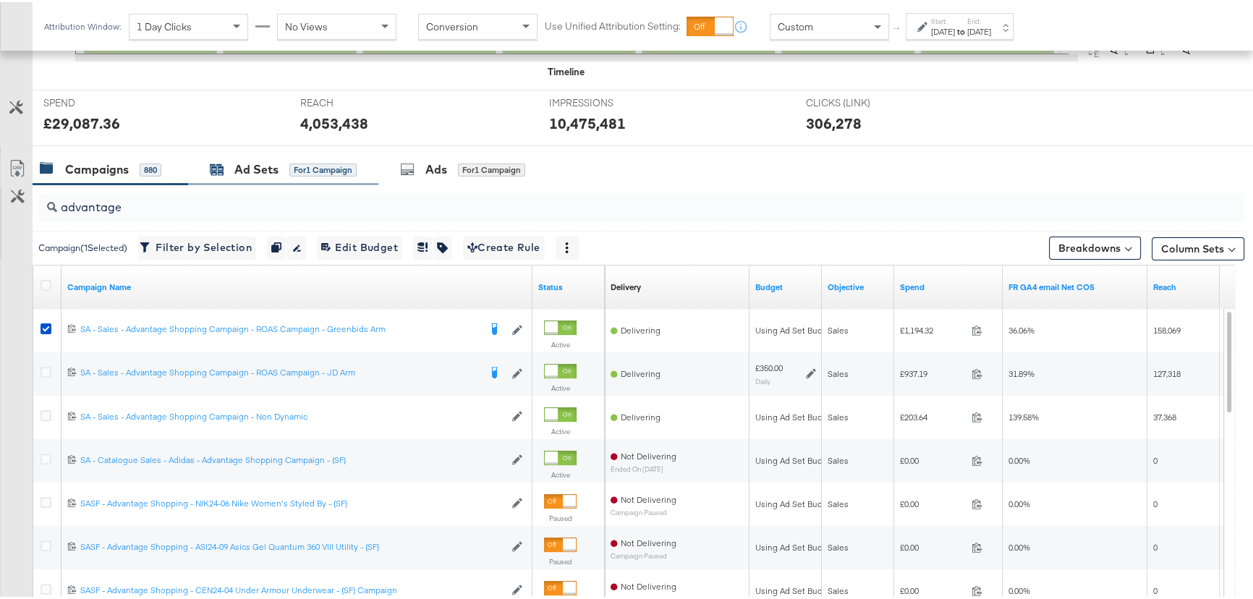
click at [263, 172] on div "Ad Sets" at bounding box center [256, 167] width 44 height 17
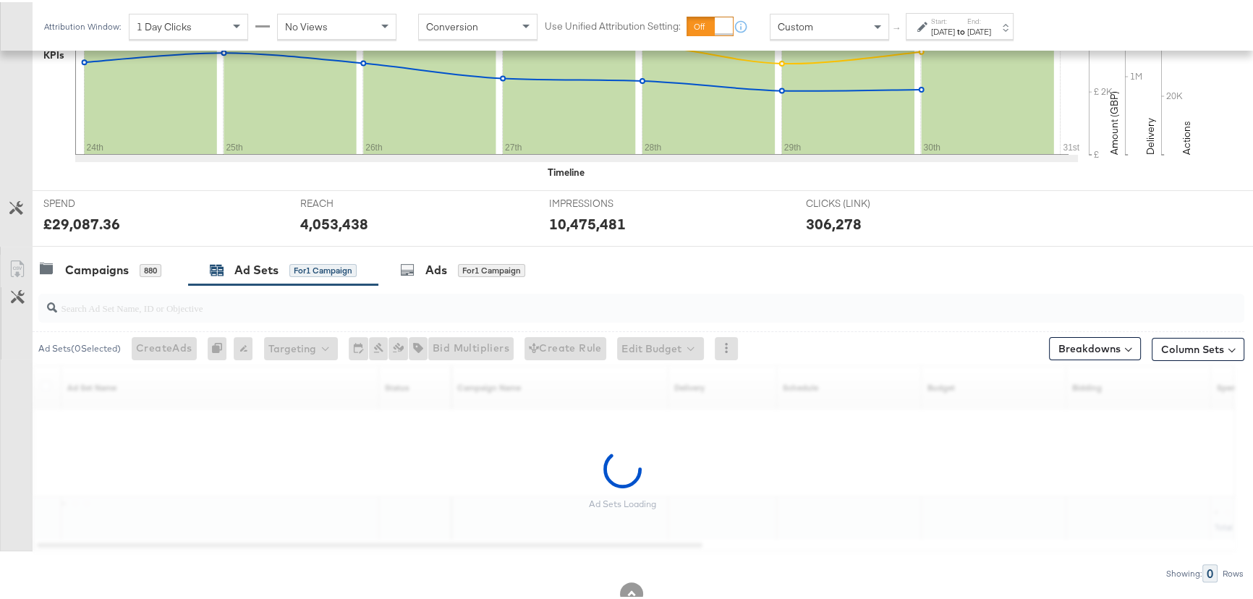
scroll to position [454, 0]
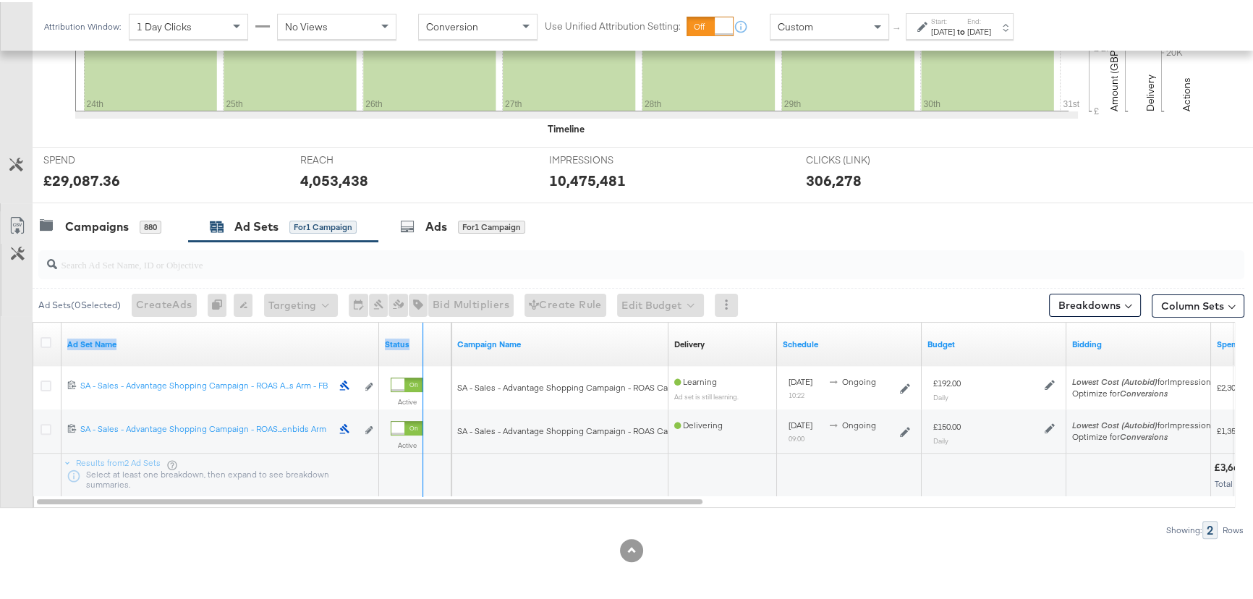
drag, startPoint x: 377, startPoint y: 327, endPoint x: 502, endPoint y: 333, distance: 125.3
click at [33, 320] on div "Ad Set Name Status Campaign Name Delivery Sorting Unavailable Schedule Budget B…" at bounding box center [33, 320] width 0 height 0
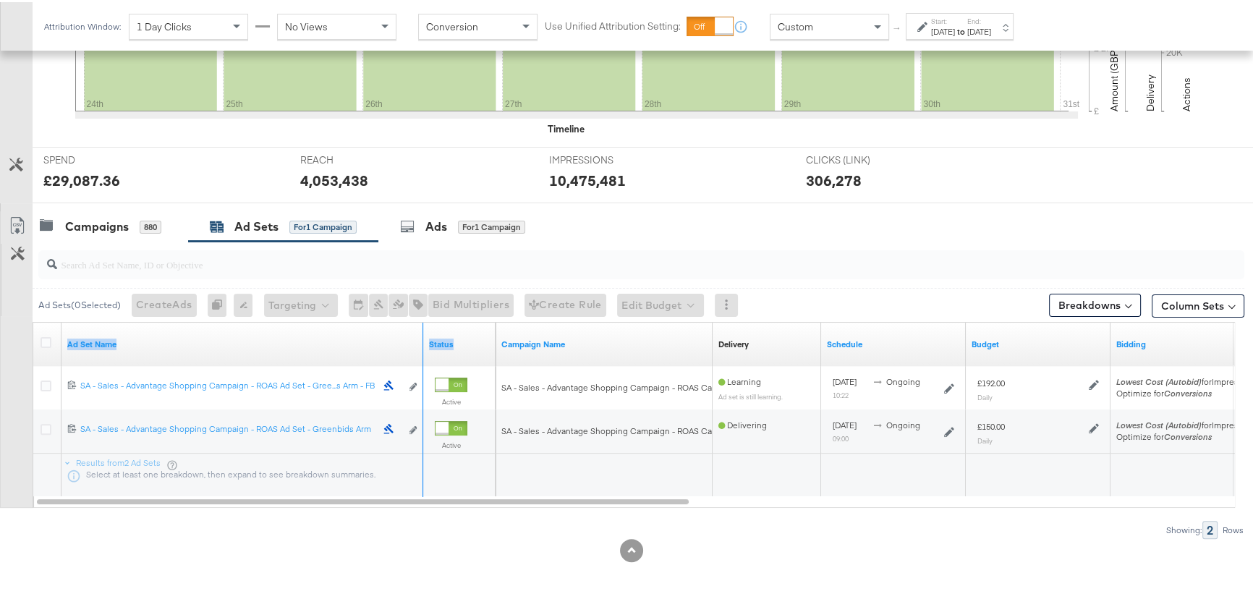
drag, startPoint x: 420, startPoint y: 323, endPoint x: 552, endPoint y: 328, distance: 131.8
click at [33, 320] on div "Ad Set Name Status Campaign Name Delivery Sorting Unavailable Schedule Budget B…" at bounding box center [33, 320] width 0 height 0
drag, startPoint x: 418, startPoint y: 332, endPoint x: 522, endPoint y: 335, distance: 103.5
click at [33, 320] on div "Ad Set Name Status Campaign Name Delivery Sorting Unavailable Schedule Budget B…" at bounding box center [33, 320] width 0 height 0
drag, startPoint x: 419, startPoint y: 331, endPoint x: 448, endPoint y: 331, distance: 28.9
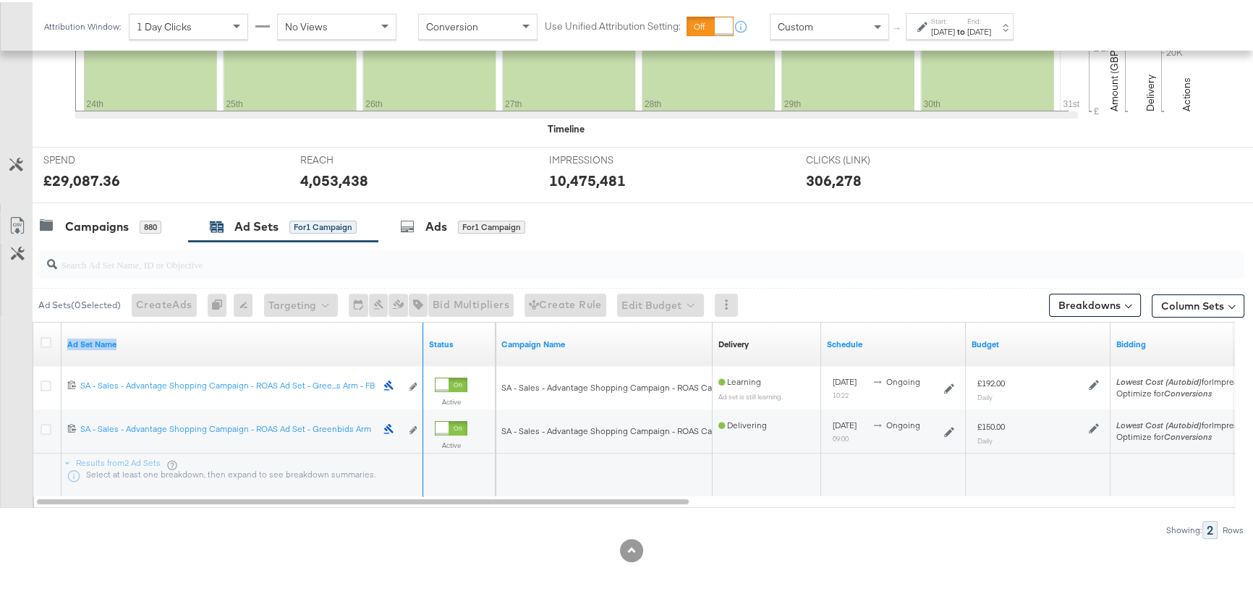
click at [448, 331] on div "Ad Set Name Status" at bounding box center [264, 341] width 462 height 43
click at [456, 592] on div "KPIs Performance & KPIs Customize KPIs ✔ Clicks (Link) ✔ Reach ✔ Impressions ✔ …" at bounding box center [631, 215] width 1262 height 768
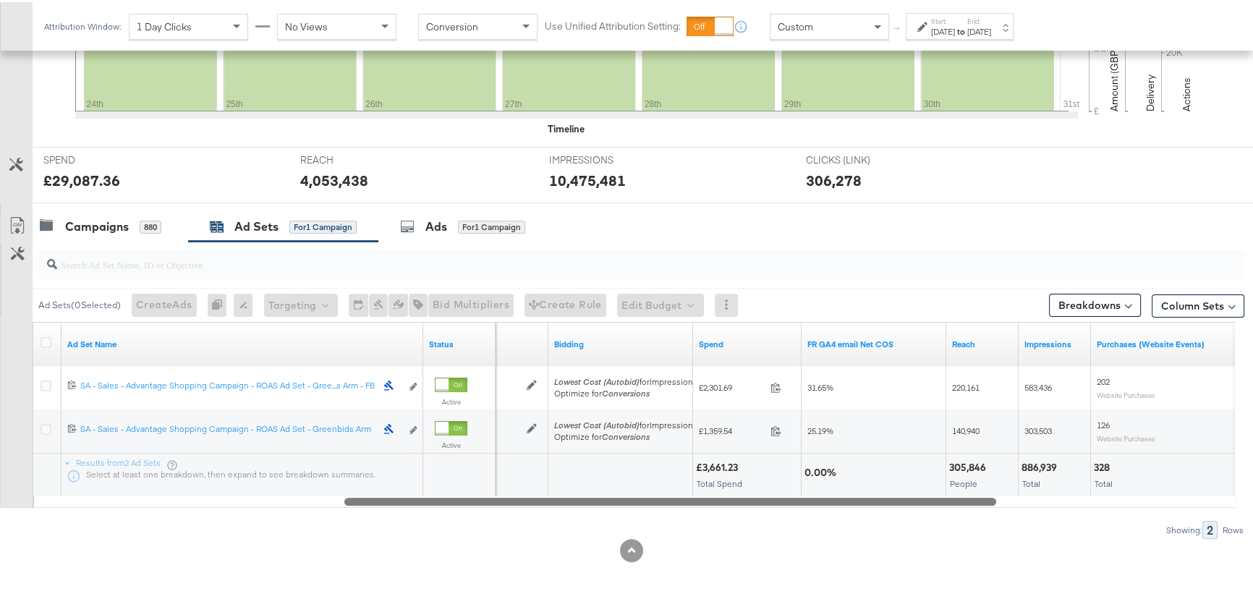
drag, startPoint x: 561, startPoint y: 494, endPoint x: 868, endPoint y: 485, distance: 306.9
click at [868, 485] on div "Ad Set Name Status Budget Bidding Spend FR GA4 email Net COS Reach Impressions …" at bounding box center [634, 413] width 1202 height 186
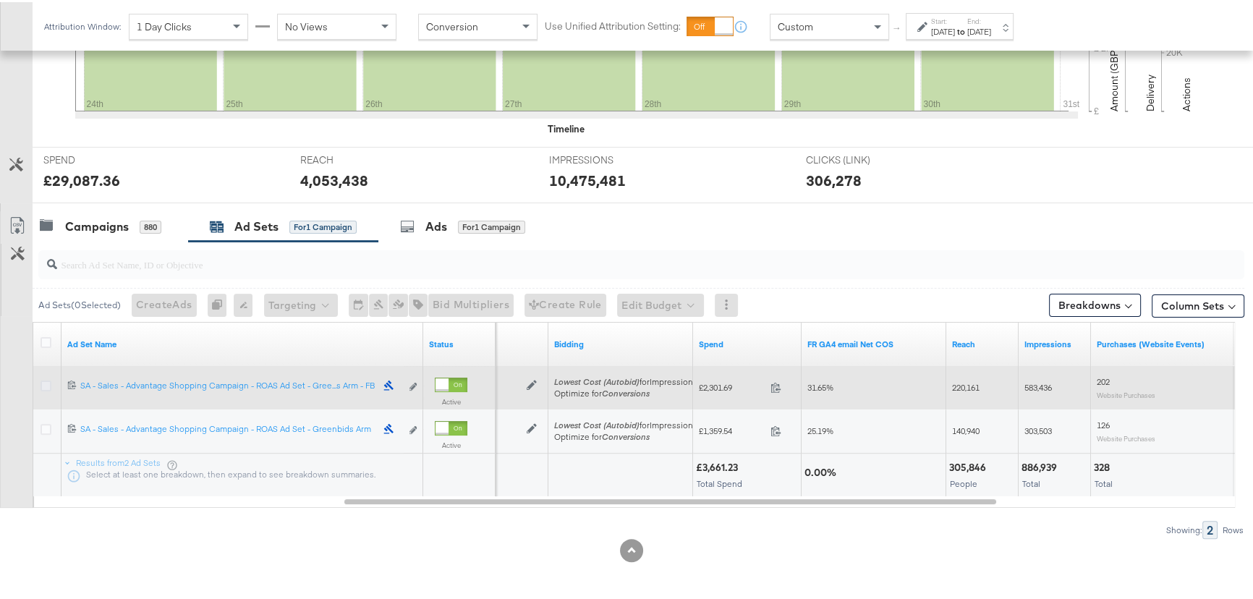
click at [46, 385] on icon at bounding box center [46, 383] width 11 height 11
click at [0, 0] on input "checkbox" at bounding box center [0, 0] width 0 height 0
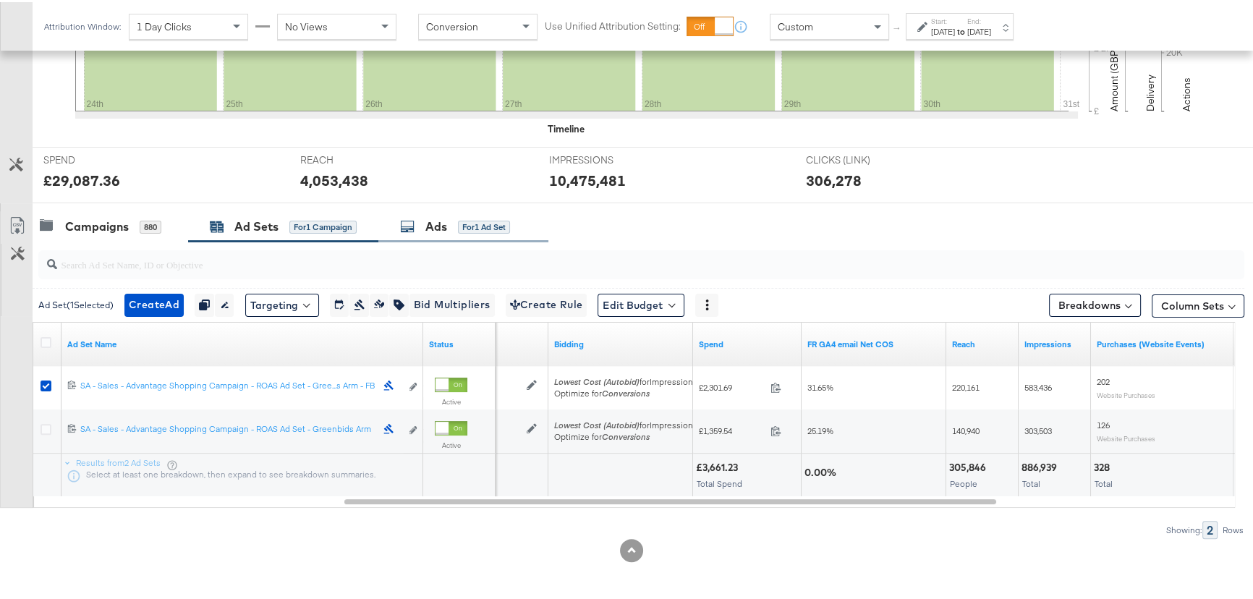
click at [451, 221] on div "Ads for 1 Ad Set" at bounding box center [455, 224] width 110 height 17
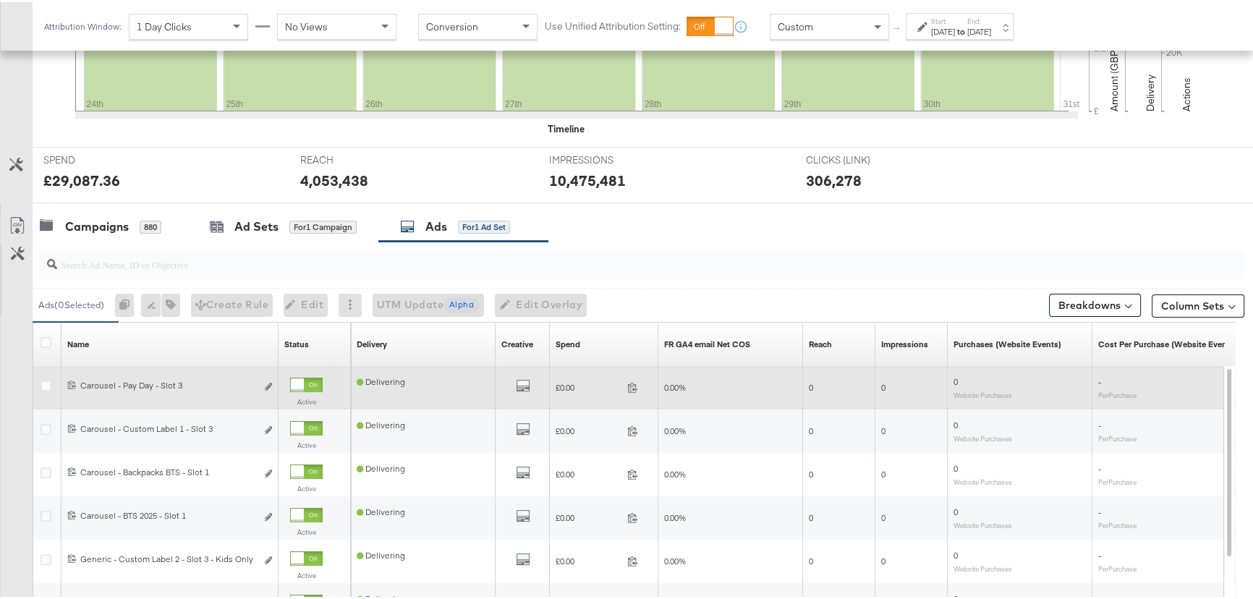
scroll to position [511, 0]
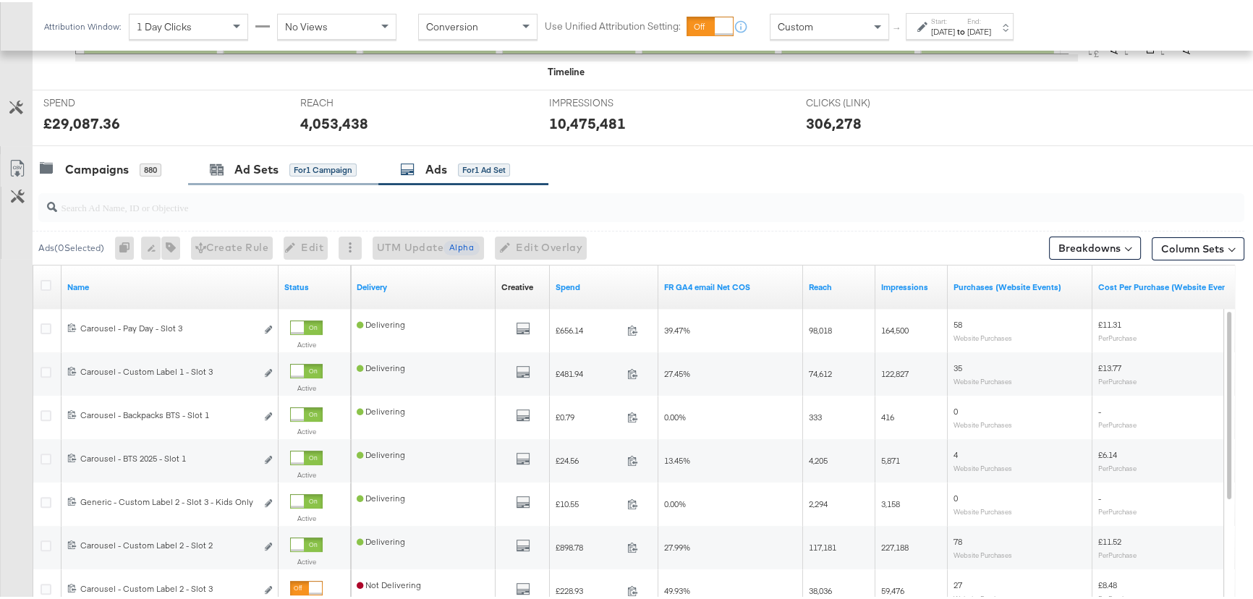
click at [257, 180] on div "Ad Sets for 1 Campaign" at bounding box center [283, 167] width 190 height 31
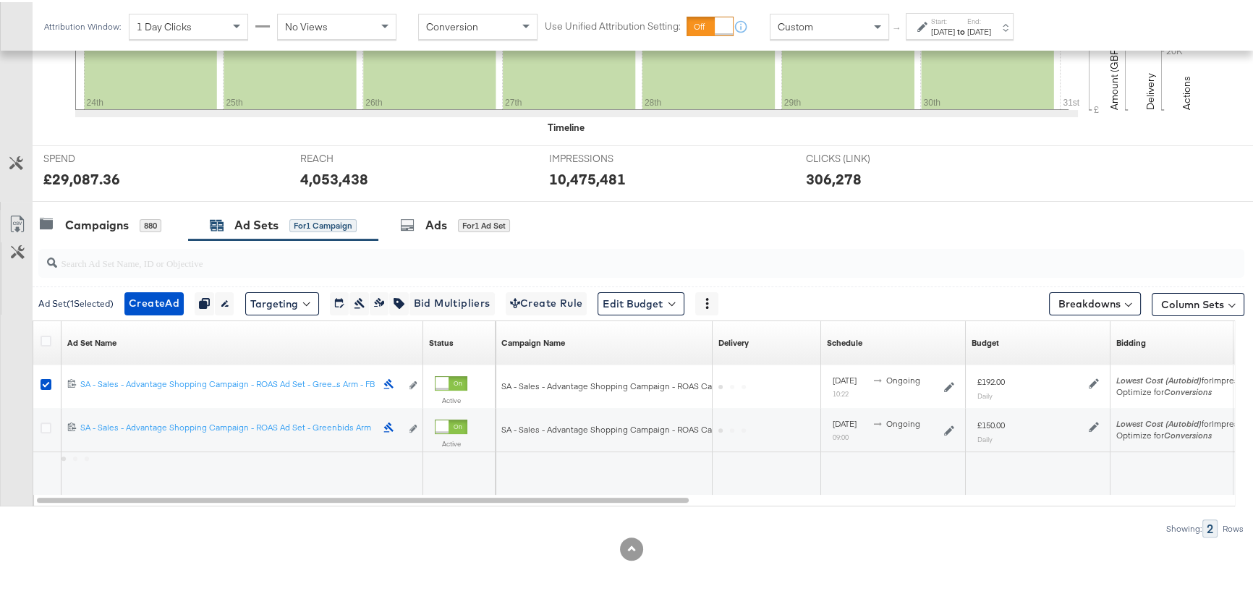
scroll to position [454, 0]
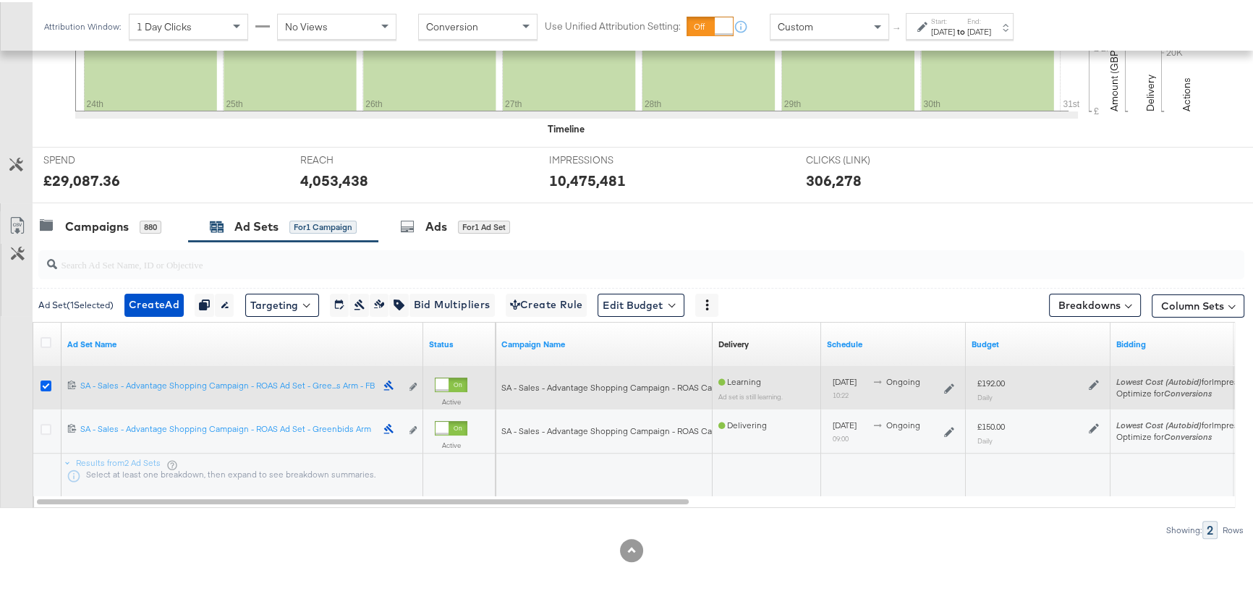
click at [48, 382] on icon at bounding box center [46, 383] width 11 height 11
click at [0, 0] on input "checkbox" at bounding box center [0, 0] width 0 height 0
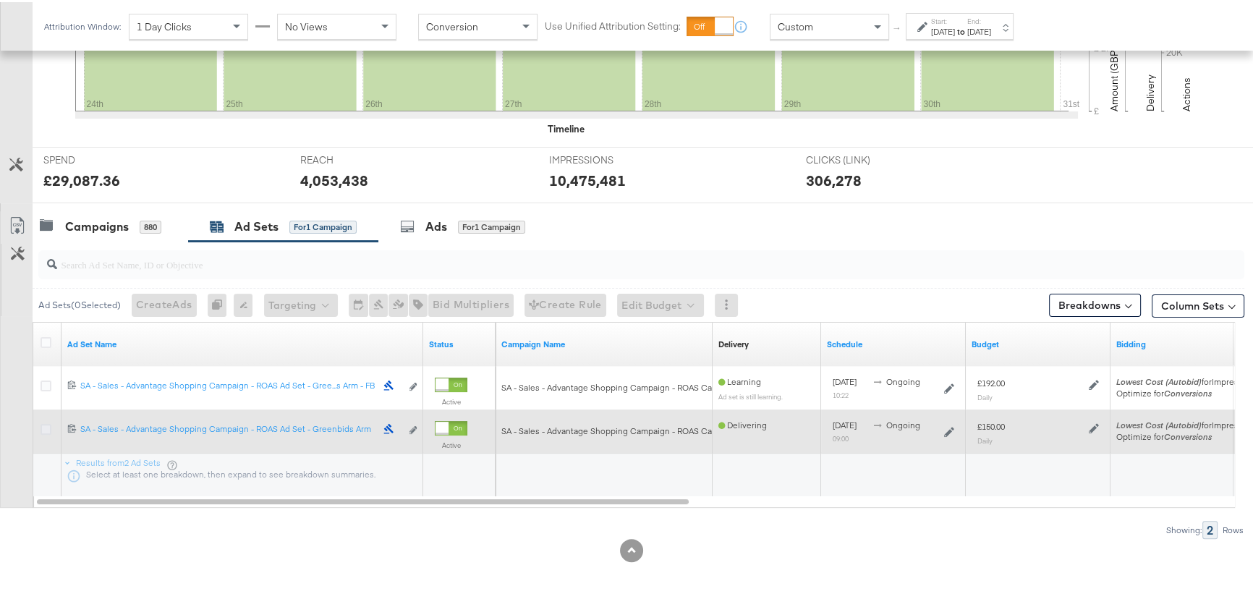
click at [48, 426] on icon at bounding box center [46, 427] width 11 height 11
click at [0, 0] on input "checkbox" at bounding box center [0, 0] width 0 height 0
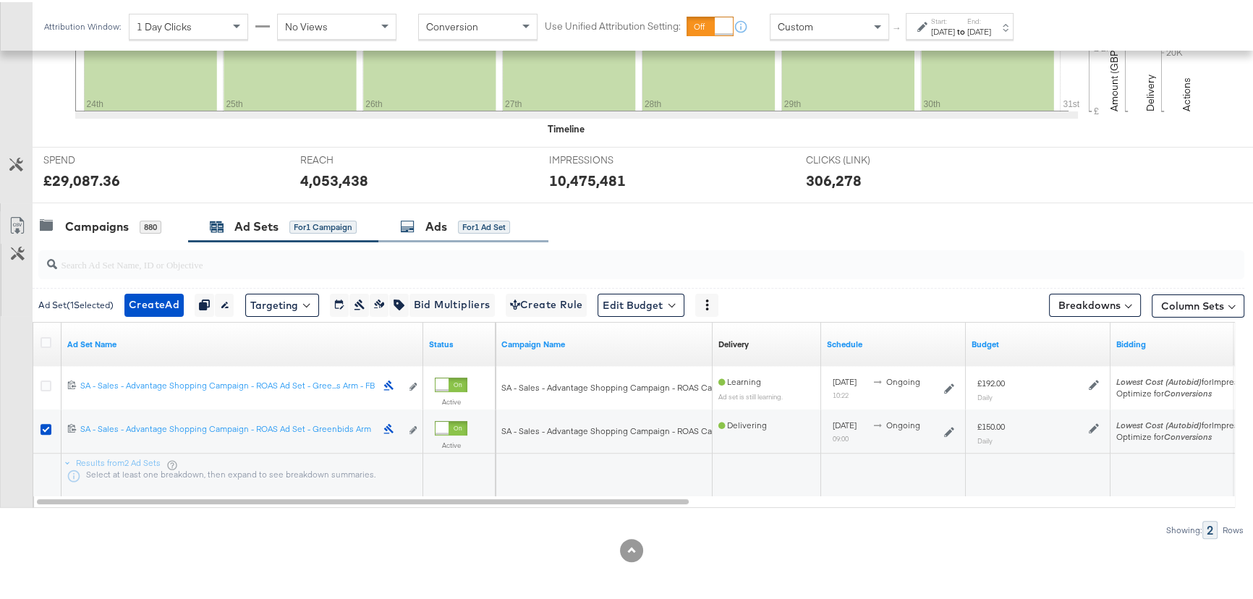
click at [447, 229] on div "Ads" at bounding box center [436, 224] width 22 height 17
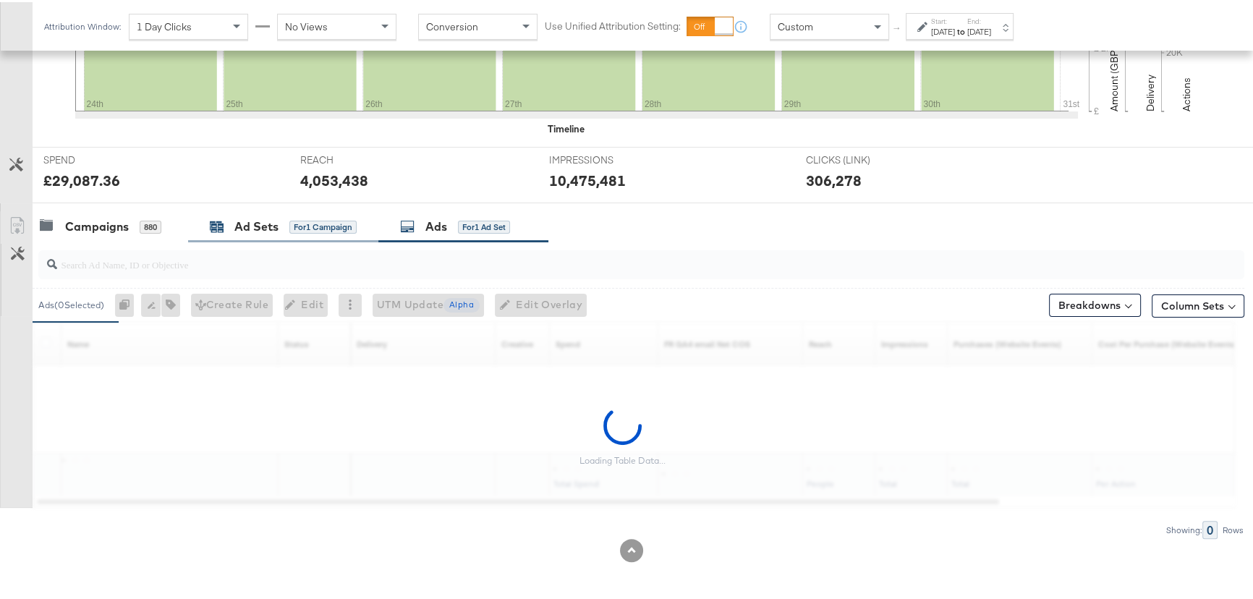
click at [268, 226] on div "KPIs Performance & KPIs Customize KPIs ✔ Clicks (Link) ✔ Reach ✔ Impressions ✔ …" at bounding box center [631, 215] width 1262 height 768
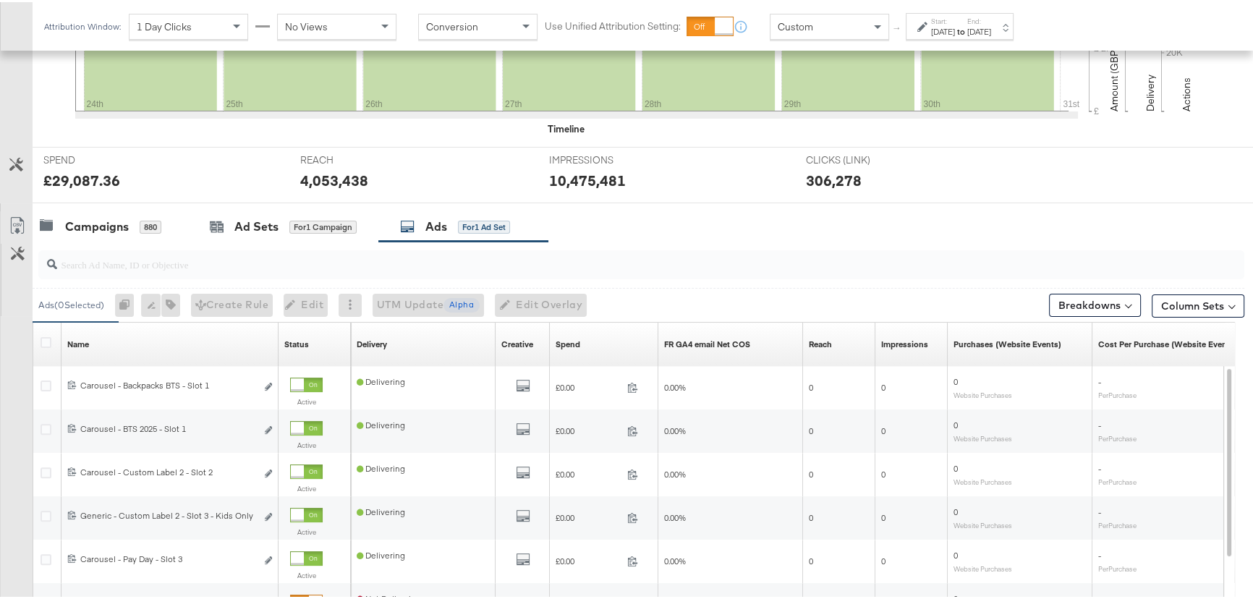
scroll to position [511, 0]
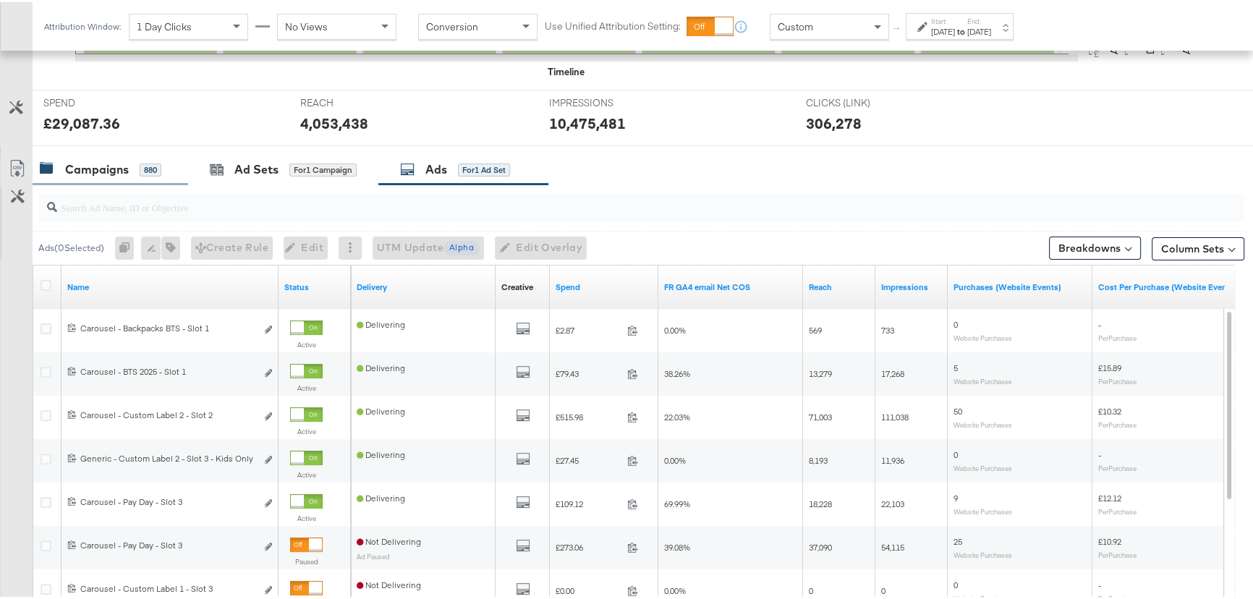
click at [127, 168] on div "Campaigns" at bounding box center [97, 167] width 64 height 17
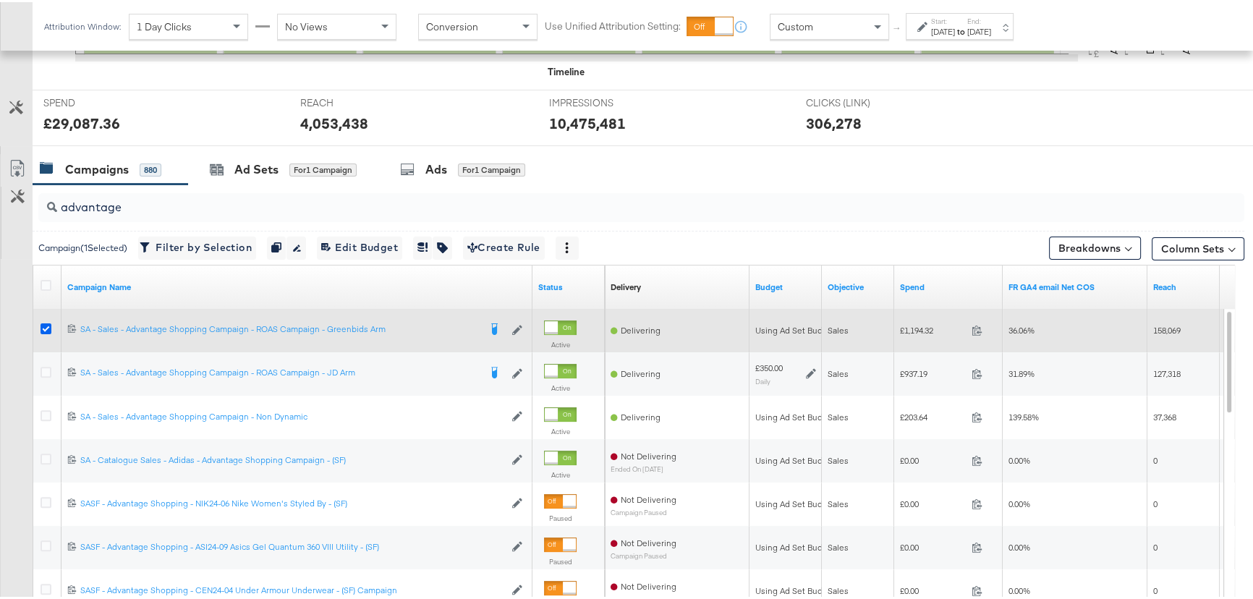
click at [46, 327] on icon at bounding box center [46, 326] width 11 height 11
click at [0, 0] on input "checkbox" at bounding box center [0, 0] width 0 height 0
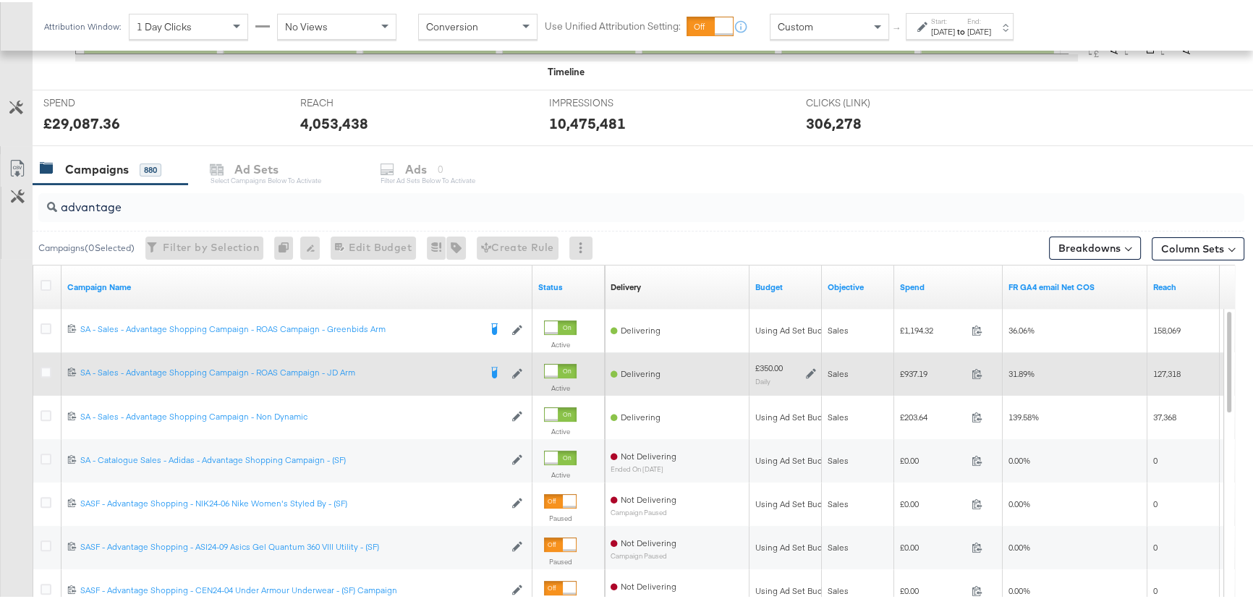
click at [39, 370] on div at bounding box center [48, 372] width 27 height 26
click at [43, 371] on icon at bounding box center [46, 370] width 11 height 11
click at [0, 0] on input "checkbox" at bounding box center [0, 0] width 0 height 0
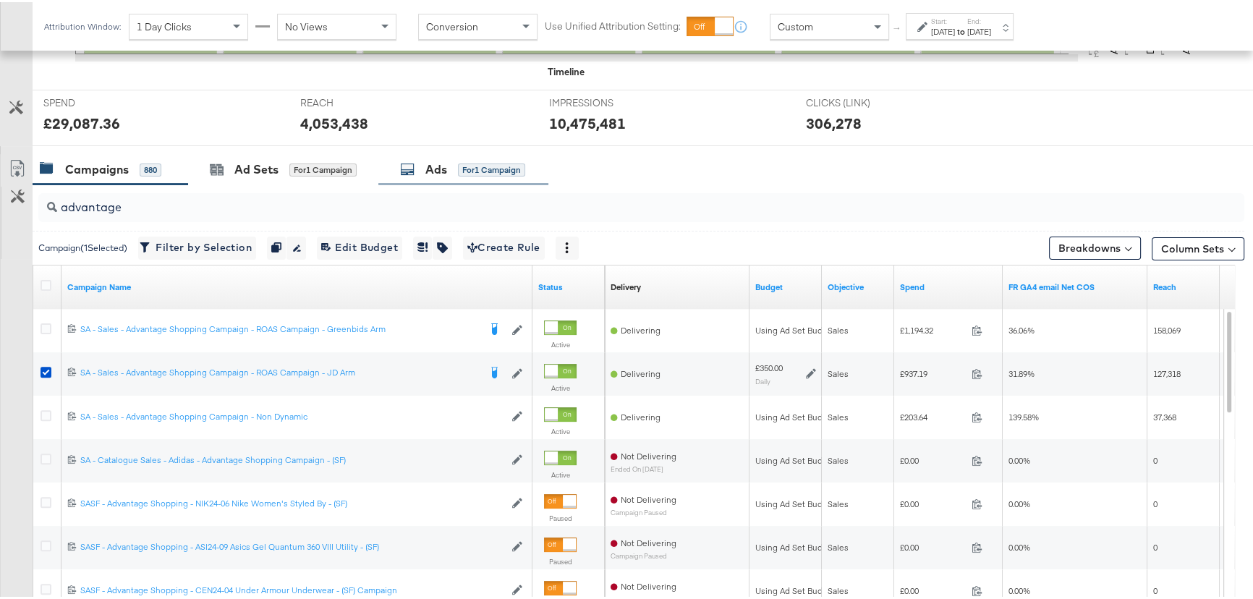
click at [459, 161] on span "for 1 Campaign" at bounding box center [491, 167] width 67 height 13
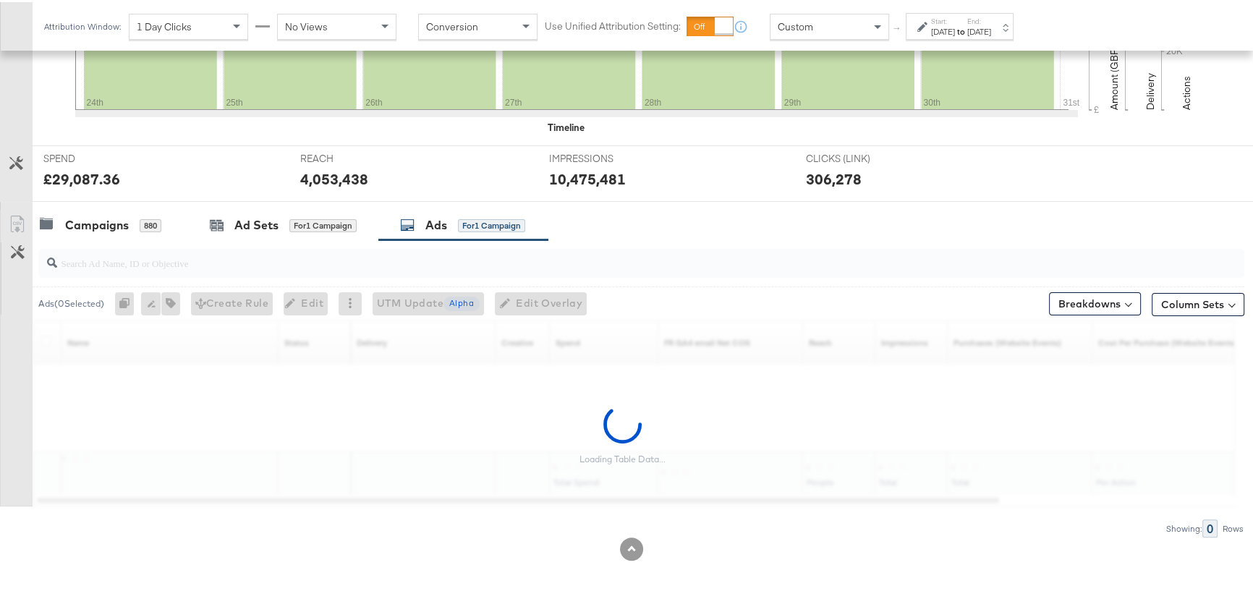
scroll to position [454, 0]
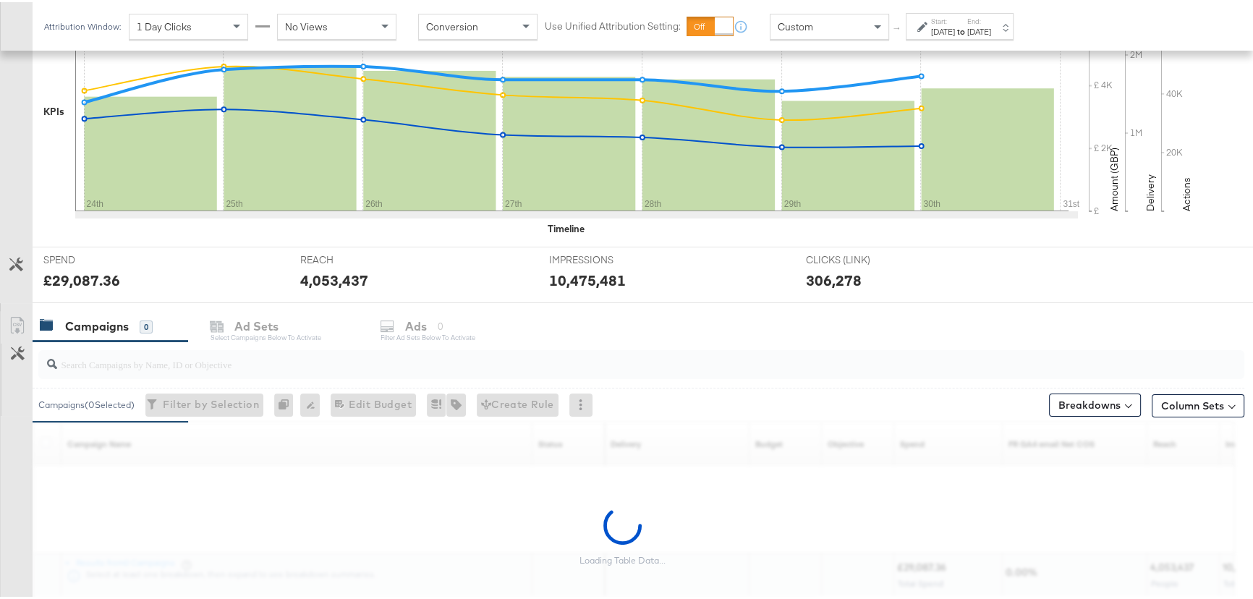
scroll to position [454, 0]
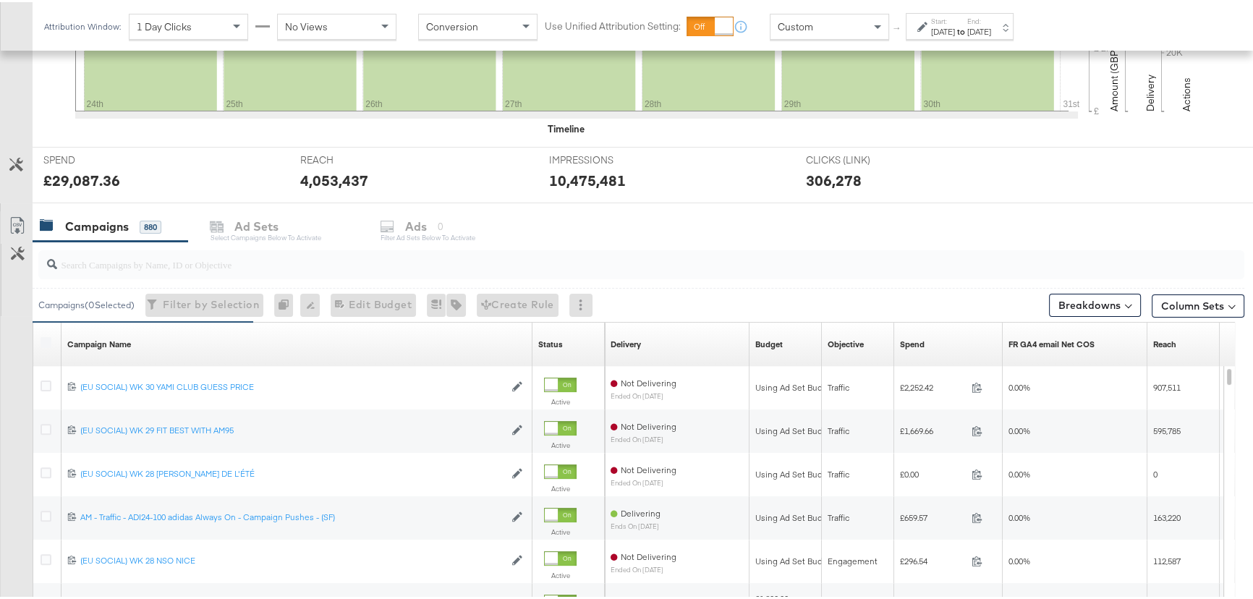
click at [200, 268] on input "search" at bounding box center [596, 256] width 1078 height 28
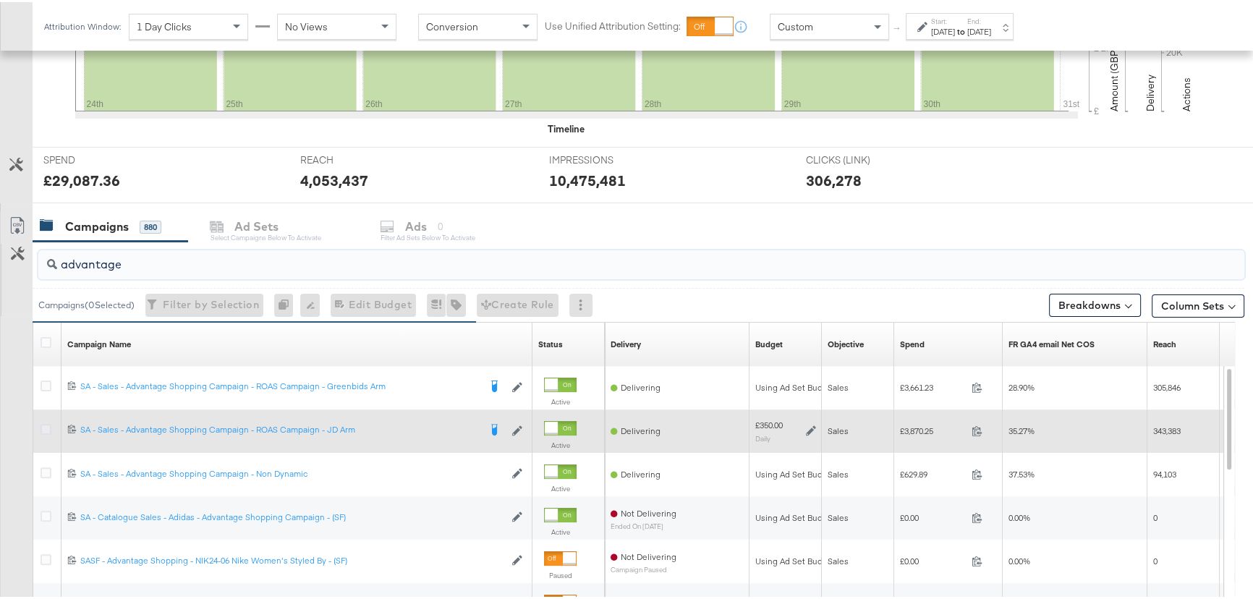
type input "advantage"
click at [43, 427] on icon at bounding box center [46, 427] width 11 height 11
click at [0, 0] on input "checkbox" at bounding box center [0, 0] width 0 height 0
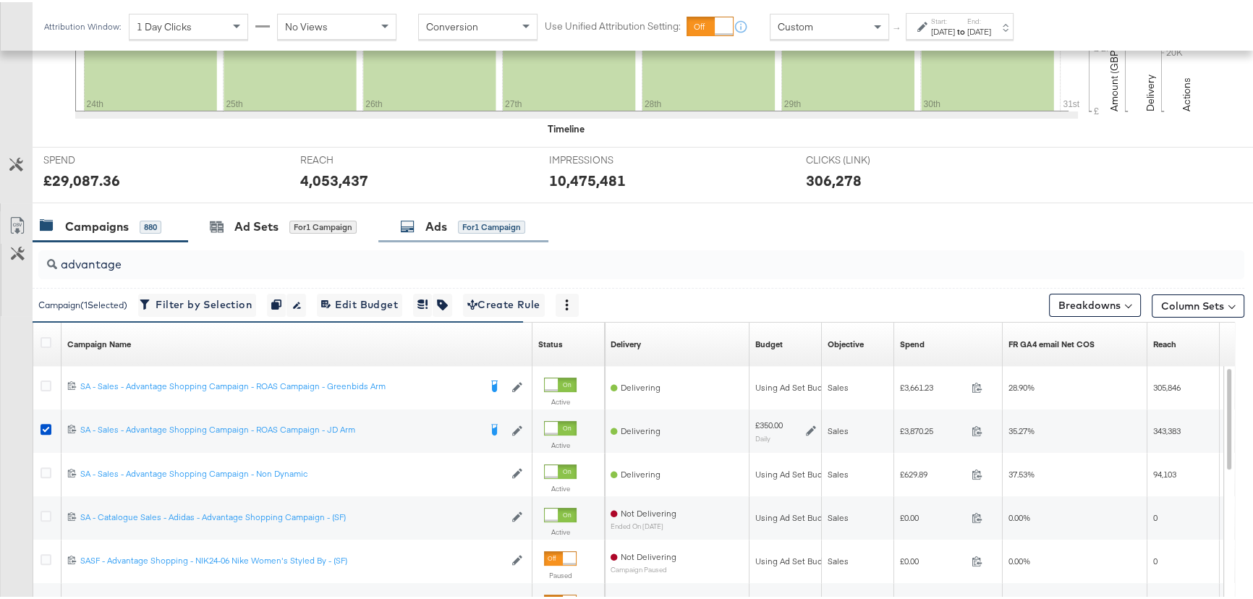
click at [472, 230] on div "for 1 Campaign" at bounding box center [491, 224] width 67 height 13
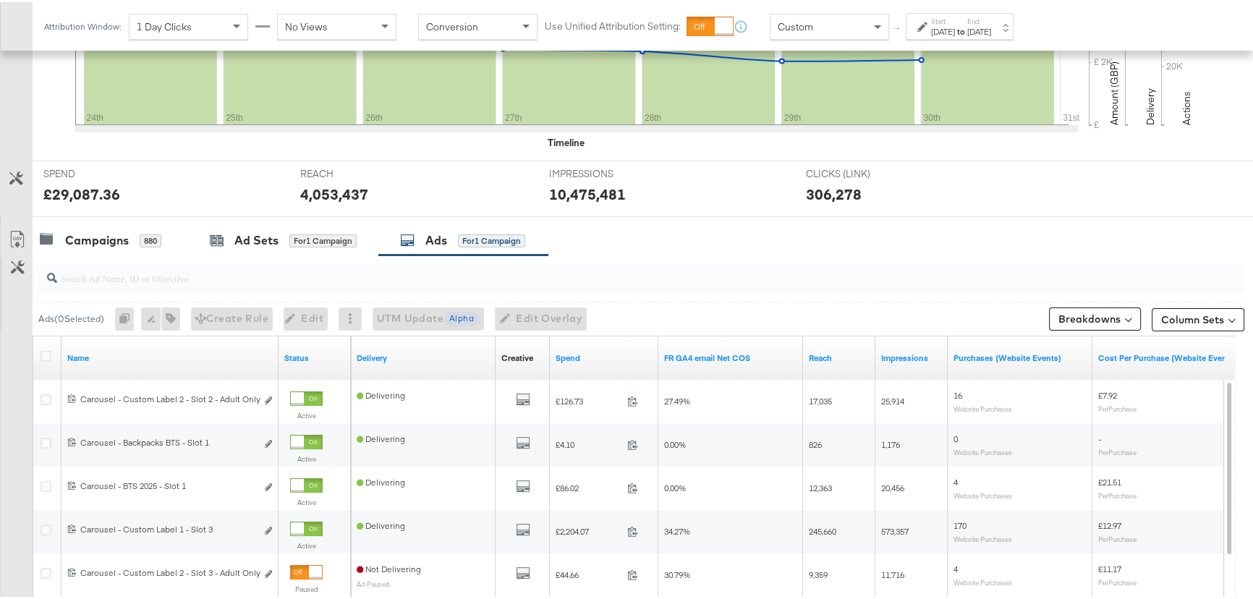
scroll to position [520, 0]
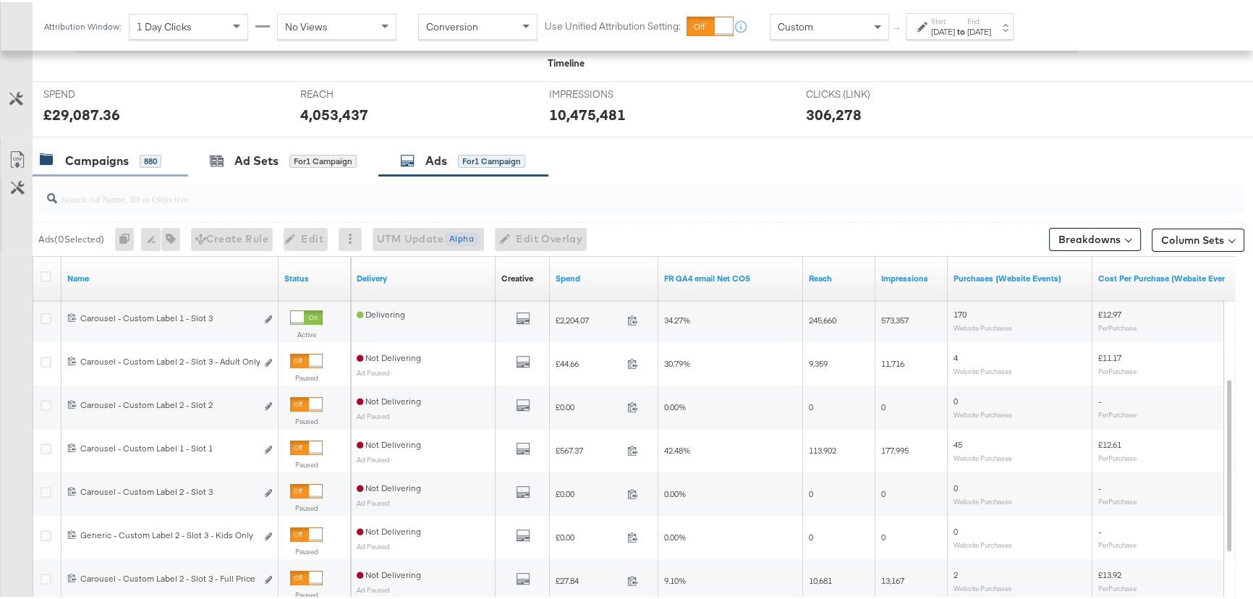
click at [87, 153] on div "Campaigns" at bounding box center [97, 158] width 64 height 17
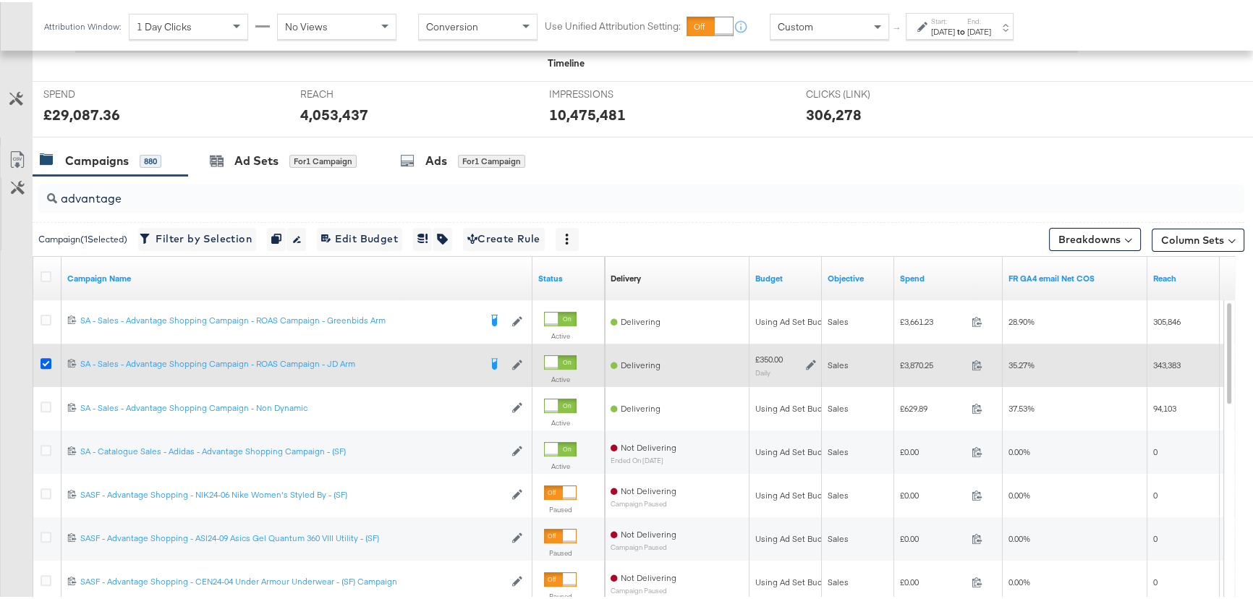
click at [46, 361] on icon at bounding box center [46, 361] width 11 height 11
click at [0, 0] on input "checkbox" at bounding box center [0, 0] width 0 height 0
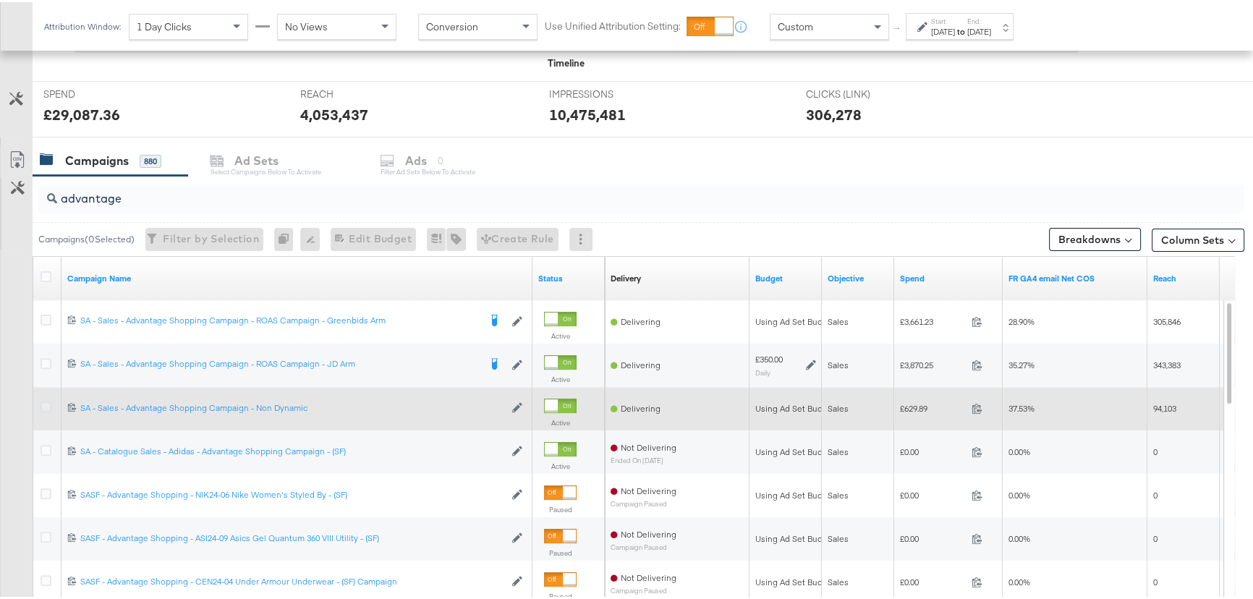
click at [43, 403] on icon at bounding box center [46, 404] width 11 height 11
click at [0, 0] on input "checkbox" at bounding box center [0, 0] width 0 height 0
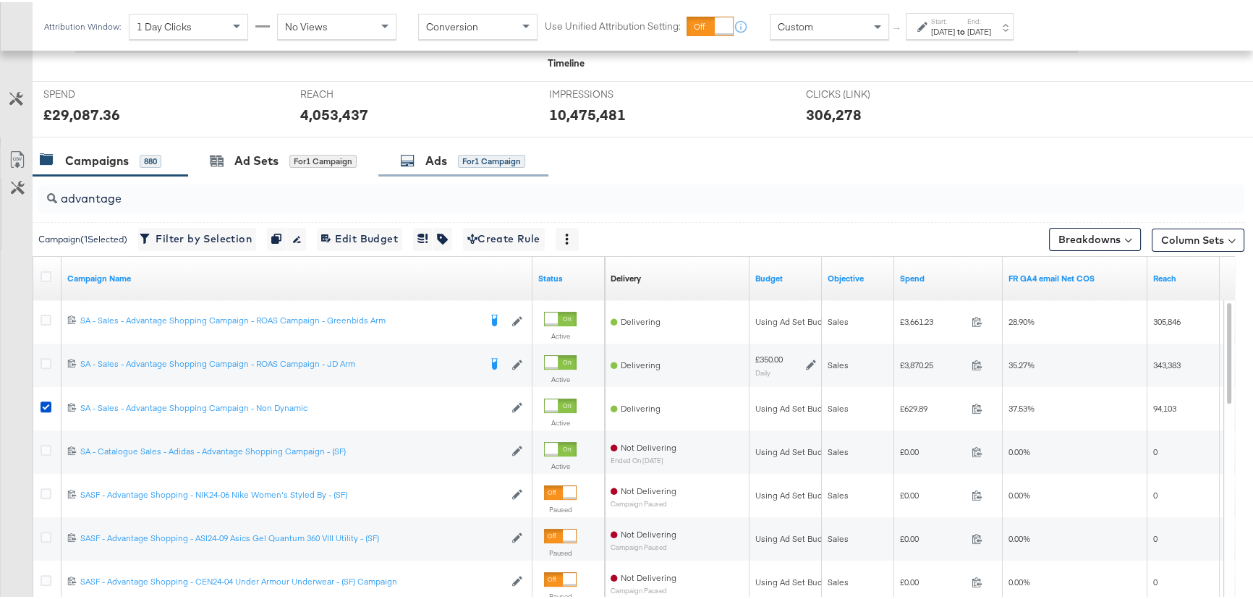
click at [445, 161] on div "Ads" at bounding box center [436, 158] width 22 height 17
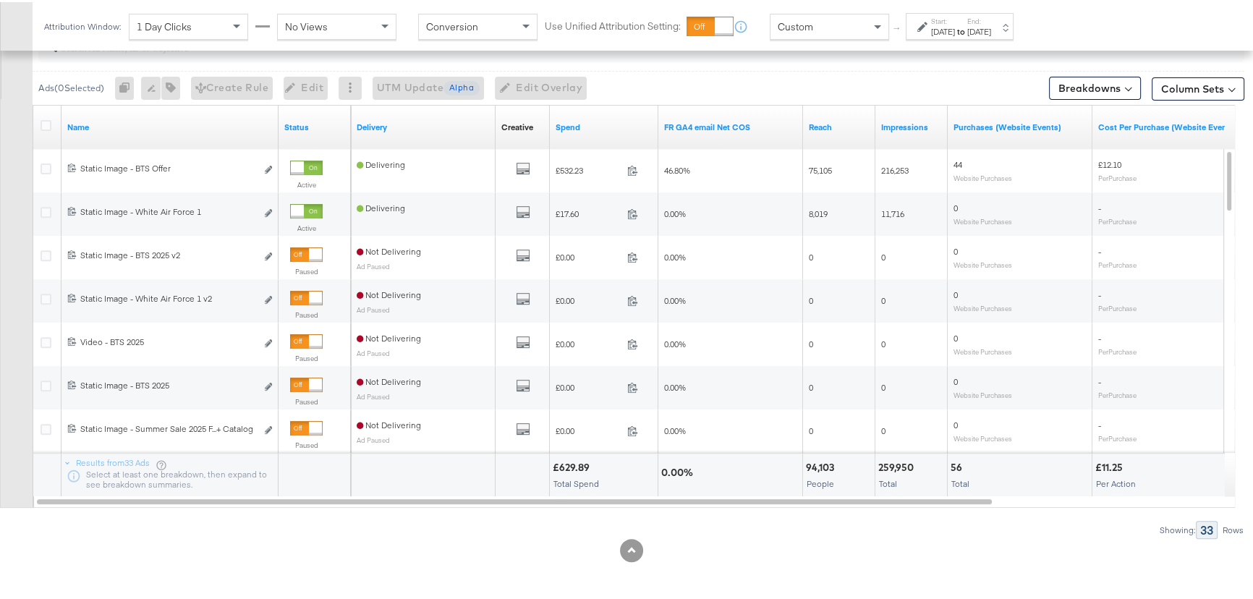
scroll to position [408, 0]
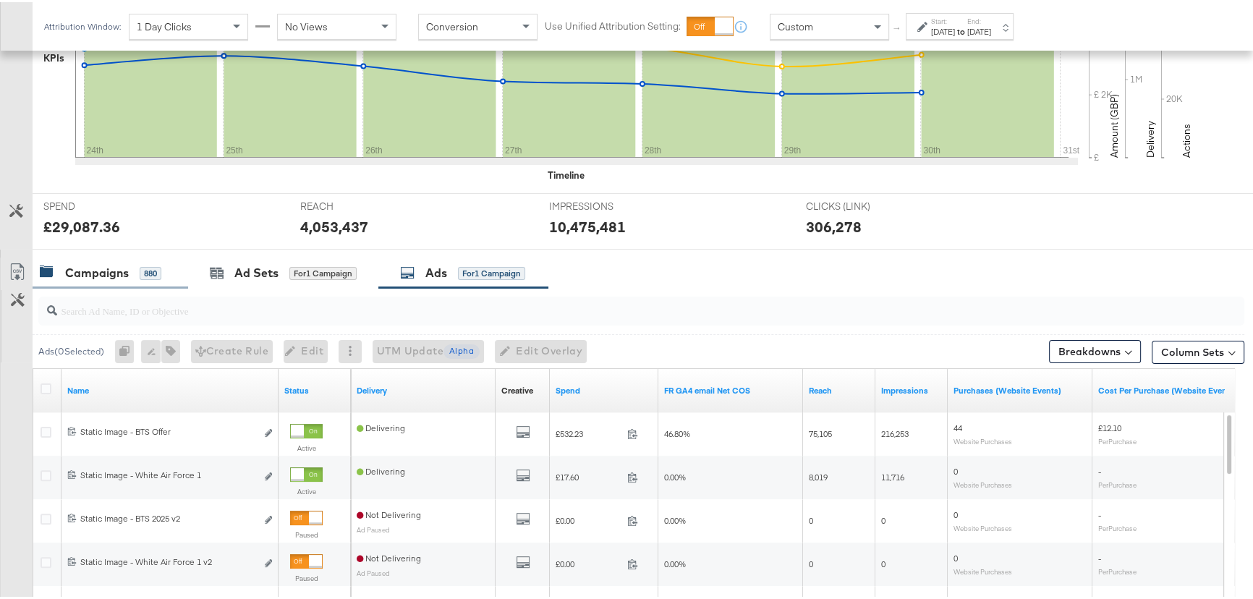
click at [67, 268] on div "Campaigns" at bounding box center [97, 271] width 64 height 17
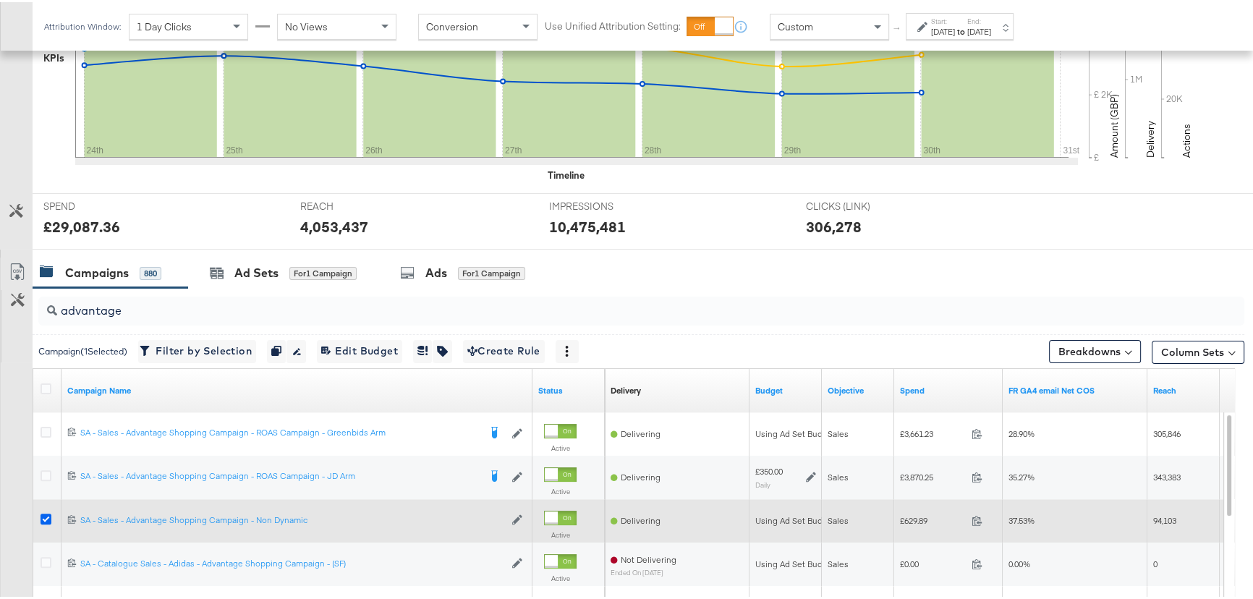
click at [46, 515] on icon at bounding box center [46, 516] width 11 height 11
click at [0, 0] on input "checkbox" at bounding box center [0, 0] width 0 height 0
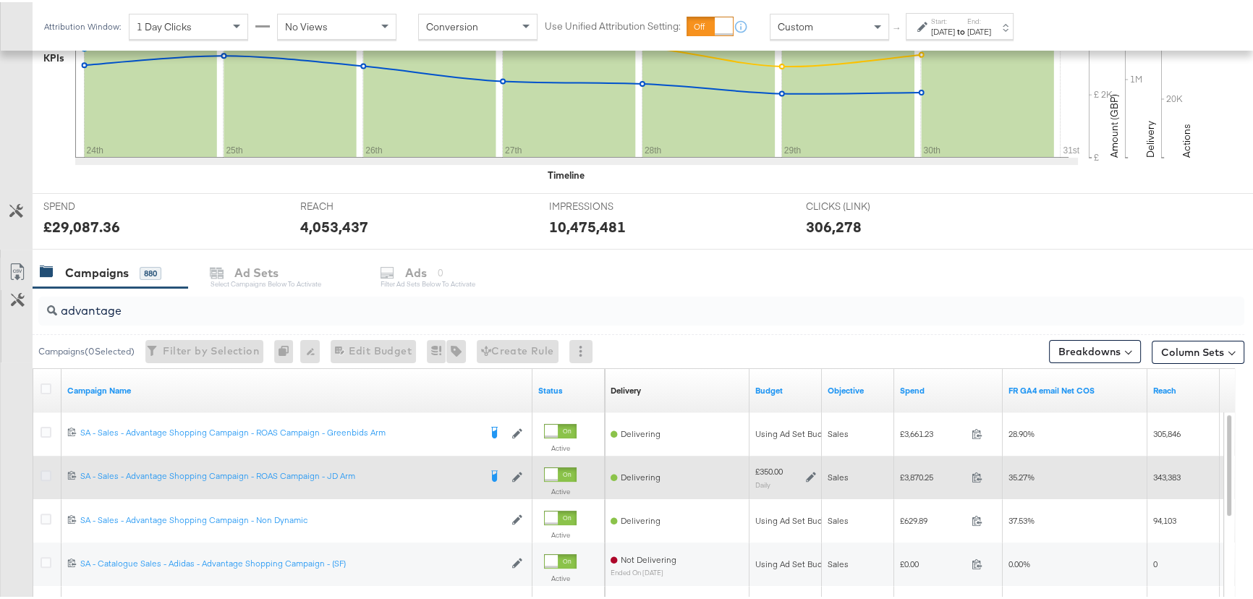
click at [46, 472] on icon at bounding box center [46, 473] width 11 height 11
click at [0, 0] on input "checkbox" at bounding box center [0, 0] width 0 height 0
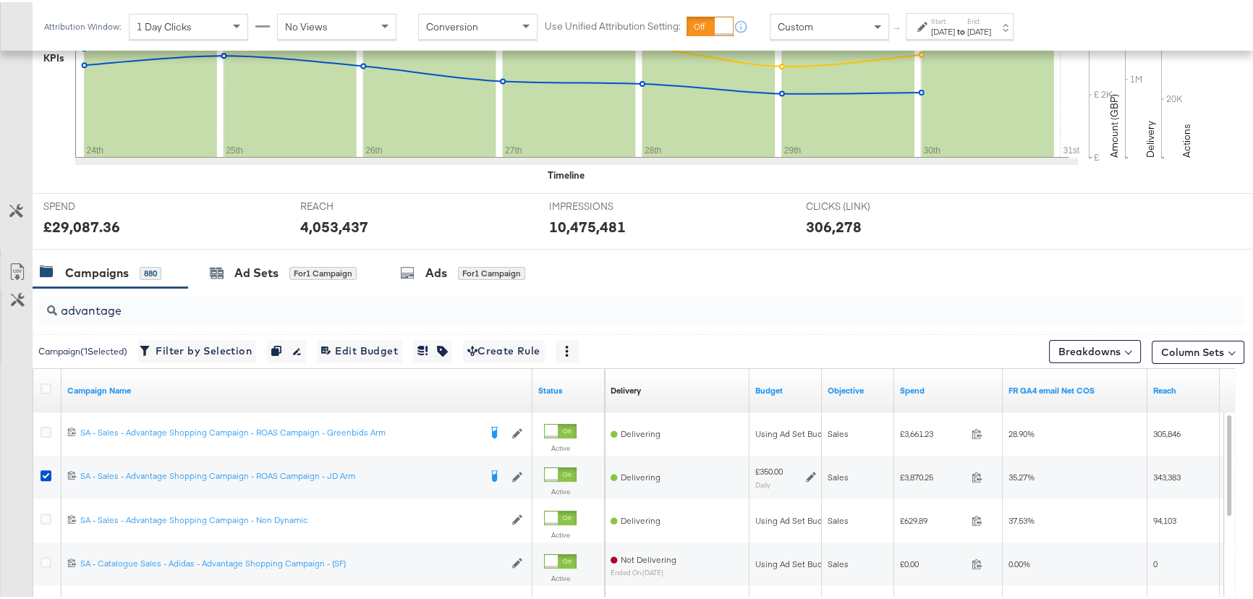
click at [433, 279] on div "Ads for 1 Campaign" at bounding box center [463, 270] width 170 height 31
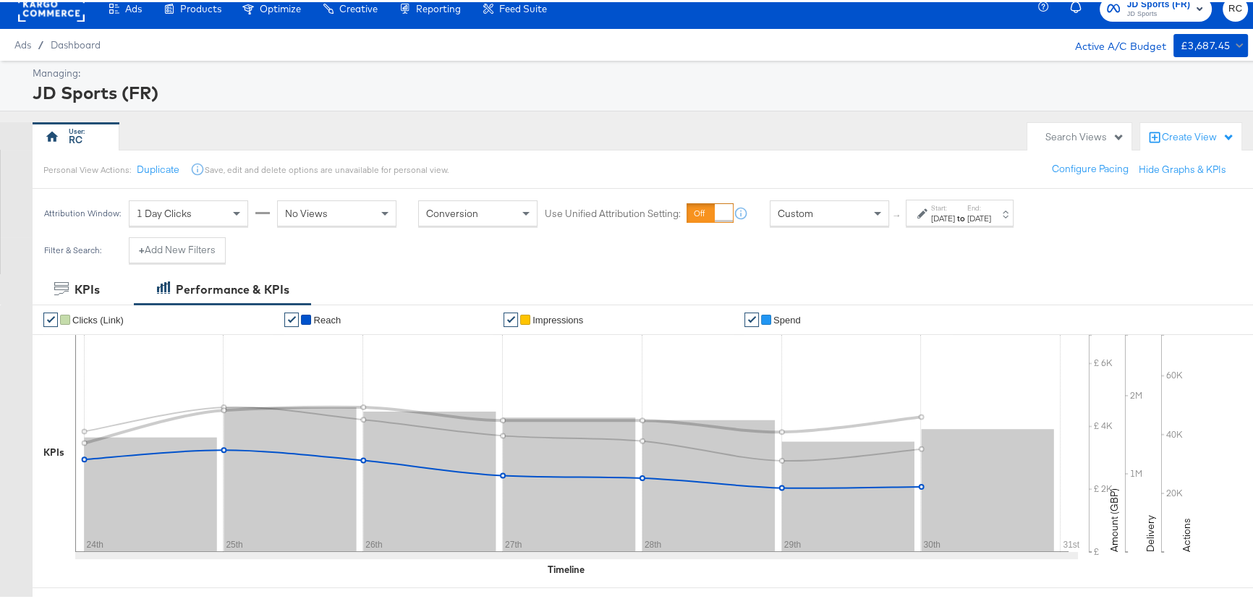
scroll to position [0, 0]
